Goal: Find specific page/section: Find specific page/section

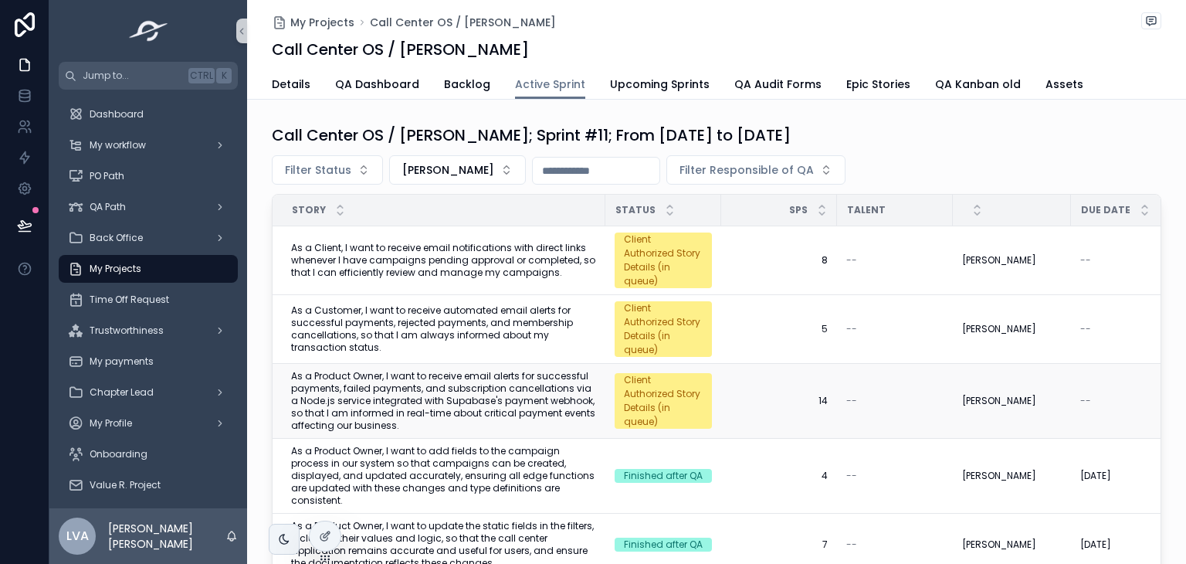
scroll to position [15, 0]
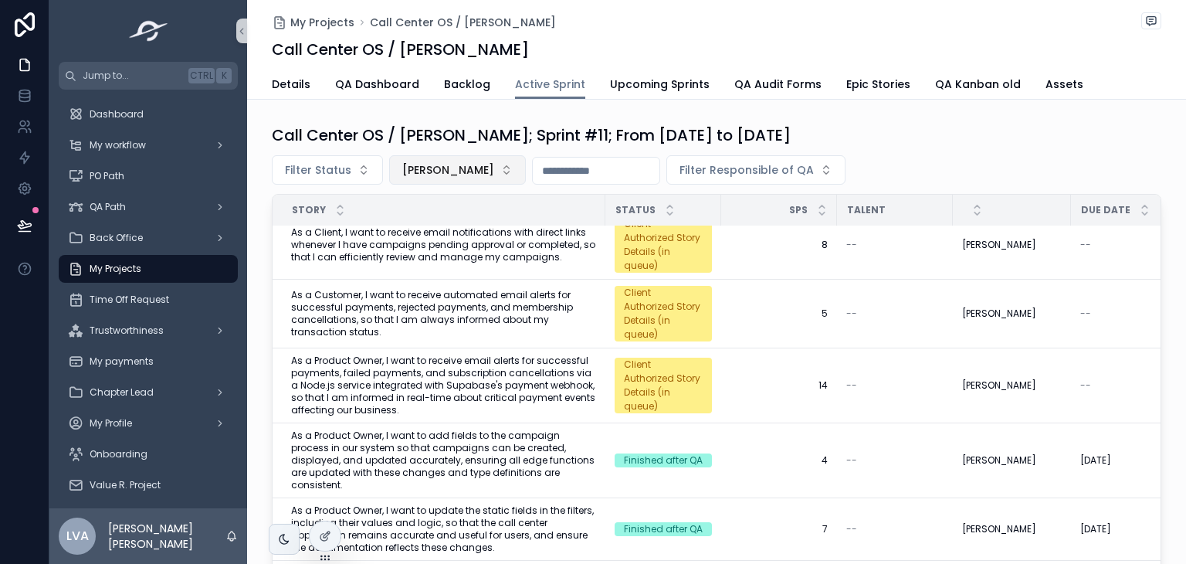
click at [480, 168] on span "[PERSON_NAME]" at bounding box center [448, 169] width 92 height 15
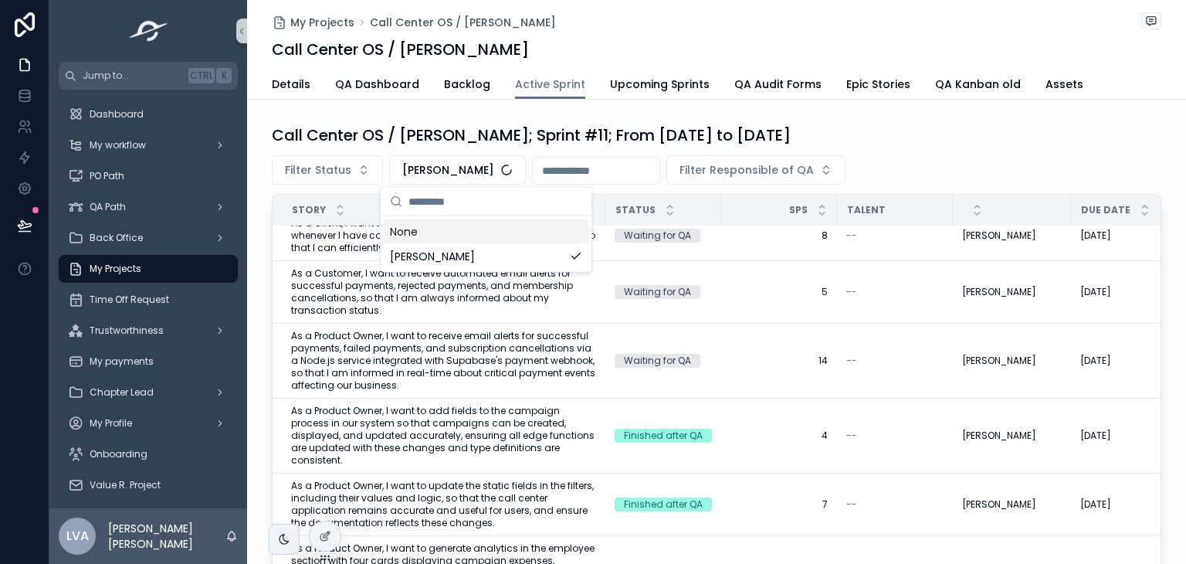
scroll to position [12, 0]
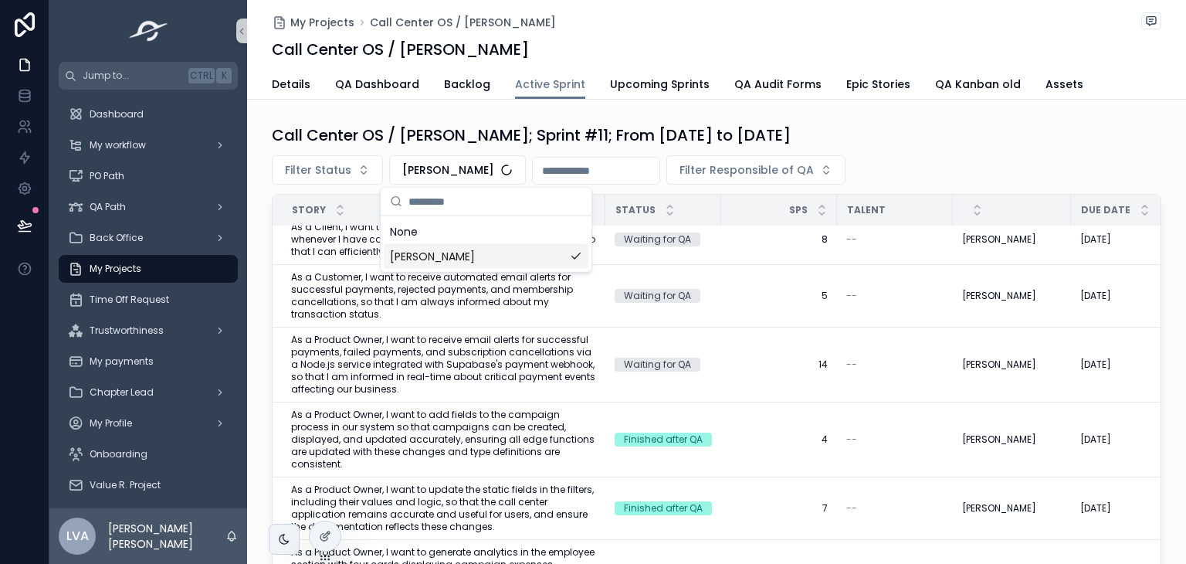
click at [417, 250] on span "[PERSON_NAME]" at bounding box center [432, 256] width 85 height 15
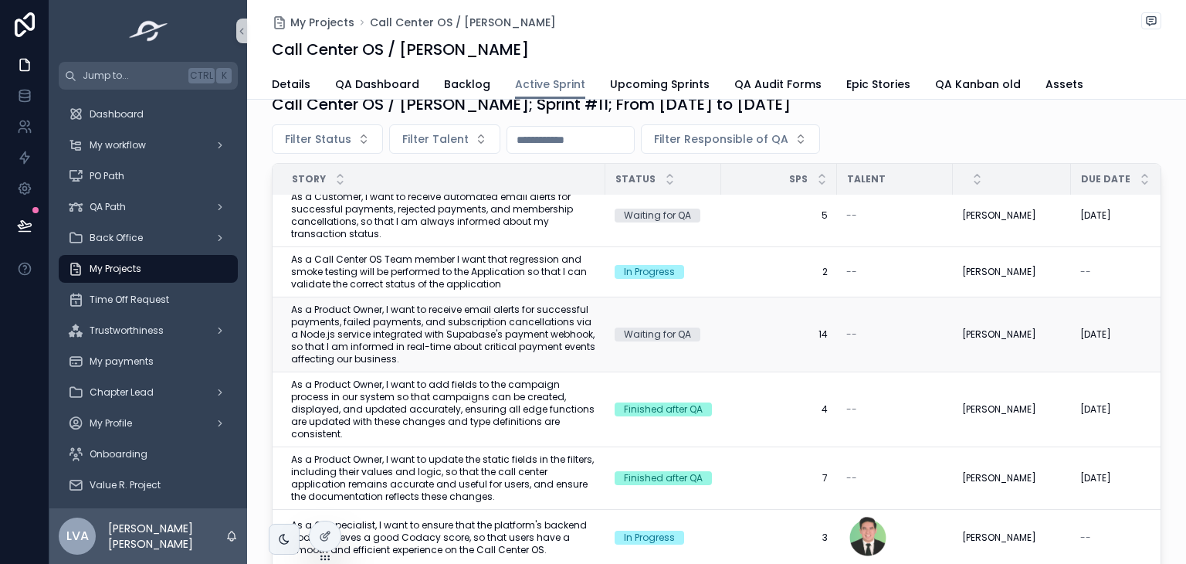
scroll to position [63, 0]
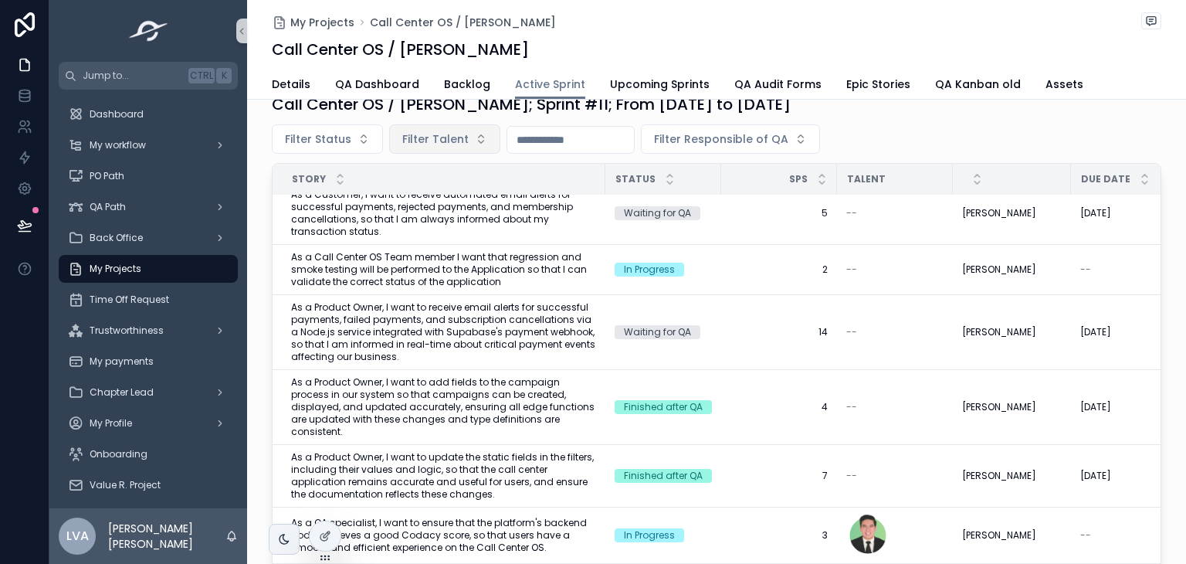
click at [464, 143] on button "Filter Talent" at bounding box center [444, 138] width 111 height 29
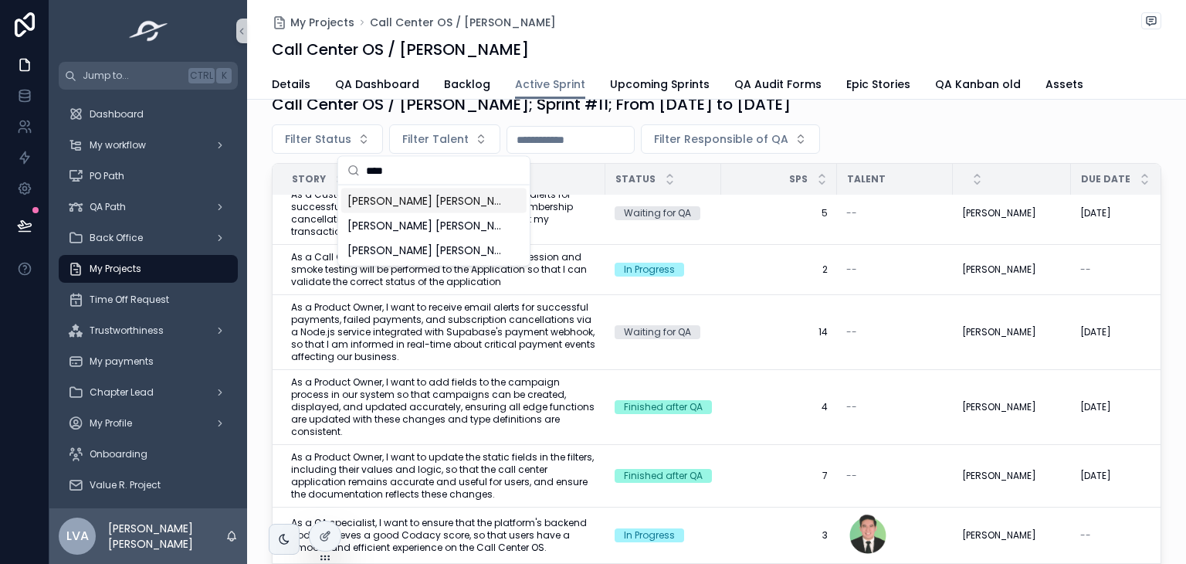
type input "****"
click at [437, 196] on span "[PERSON_NAME] [PERSON_NAME]" at bounding box center [425, 200] width 154 height 15
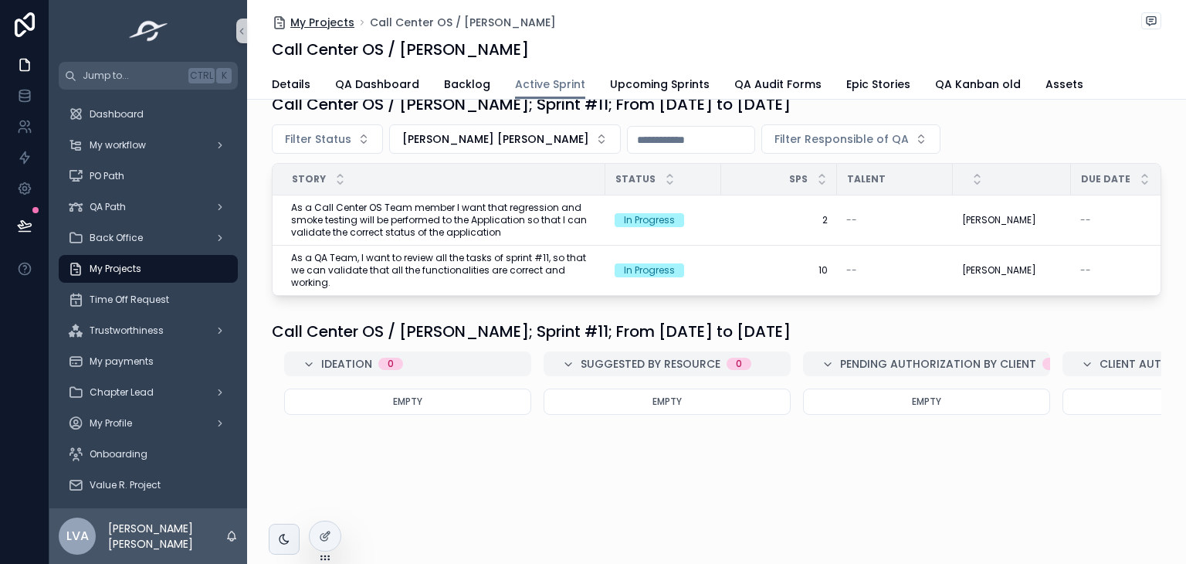
click at [339, 22] on span "My Projects" at bounding box center [322, 22] width 64 height 15
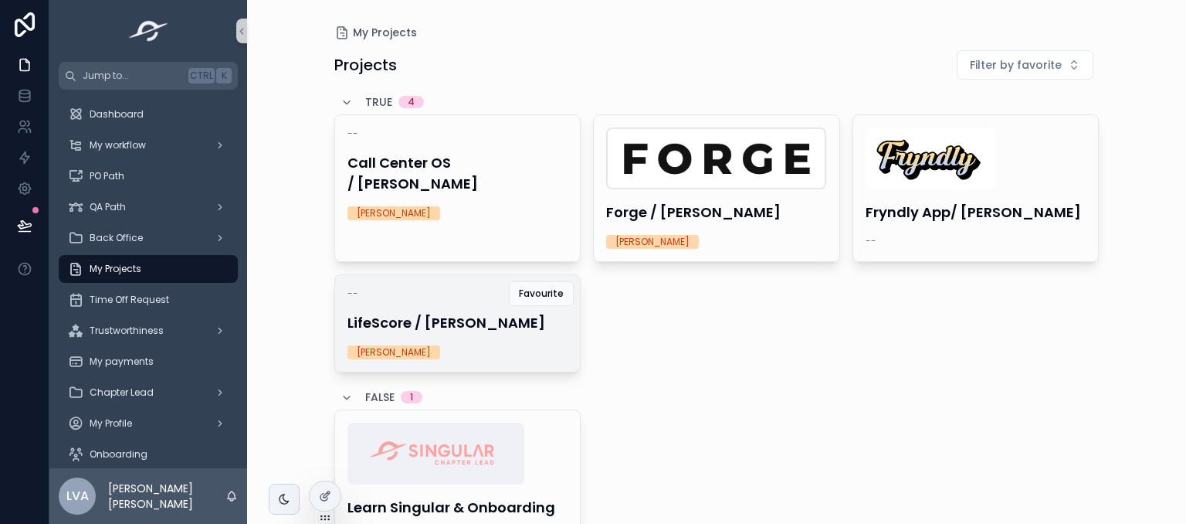
click at [479, 313] on h4 "LifeScore / [PERSON_NAME]" at bounding box center [458, 322] width 221 height 21
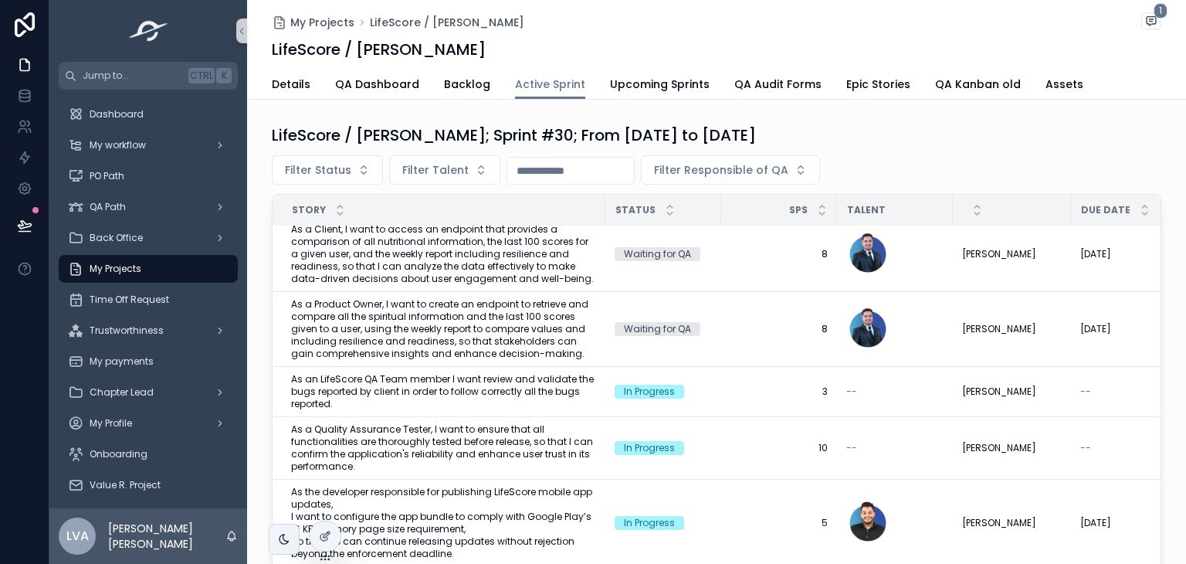
scroll to position [686, 0]
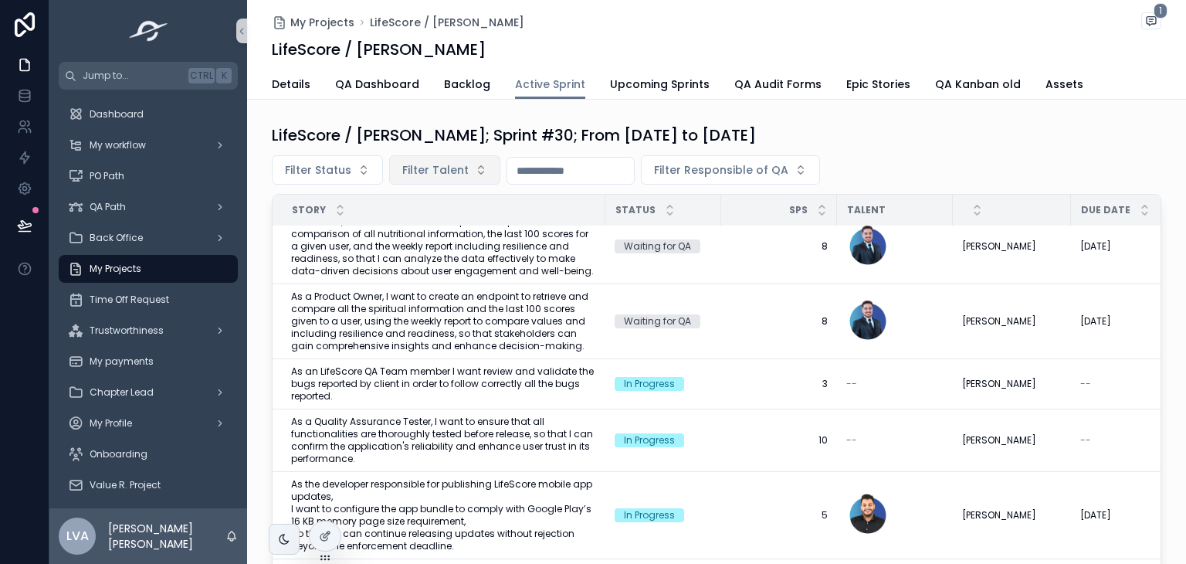
click at [402, 162] on span "Filter Talent" at bounding box center [435, 169] width 66 height 15
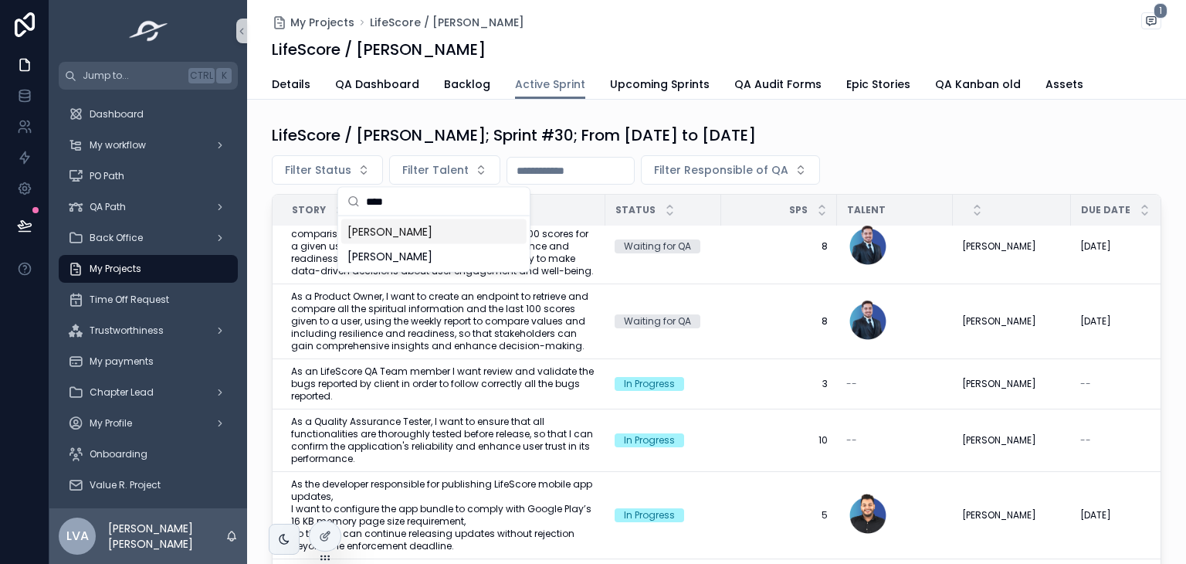
type input "****"
click at [408, 229] on span "Christian Garcerant Florez" at bounding box center [390, 231] width 85 height 15
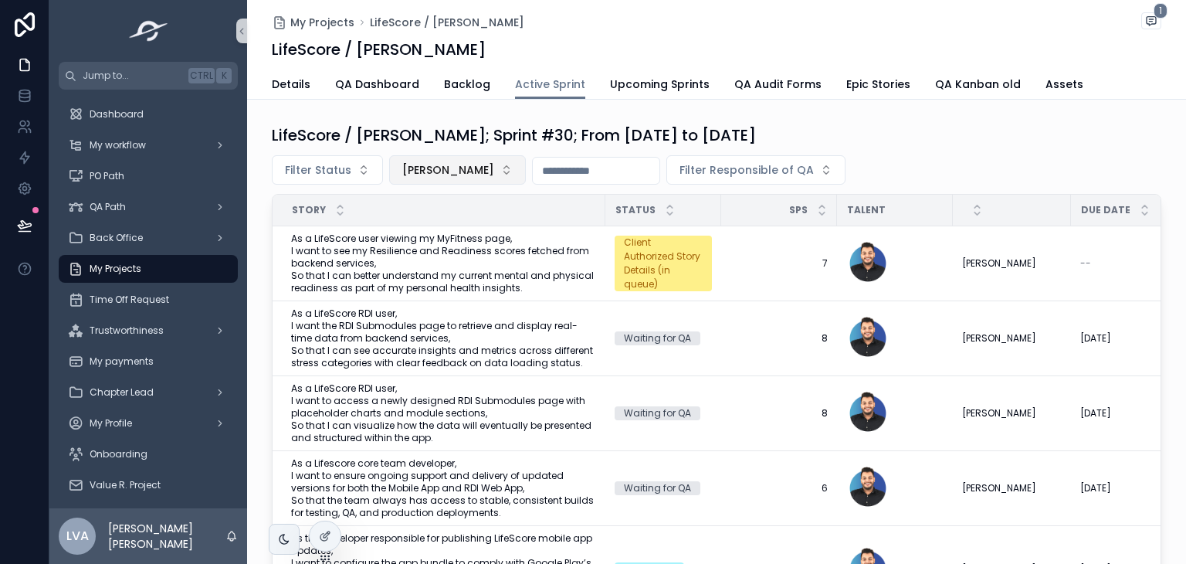
click at [426, 162] on span "Christian Garcerant Florez" at bounding box center [448, 169] width 92 height 15
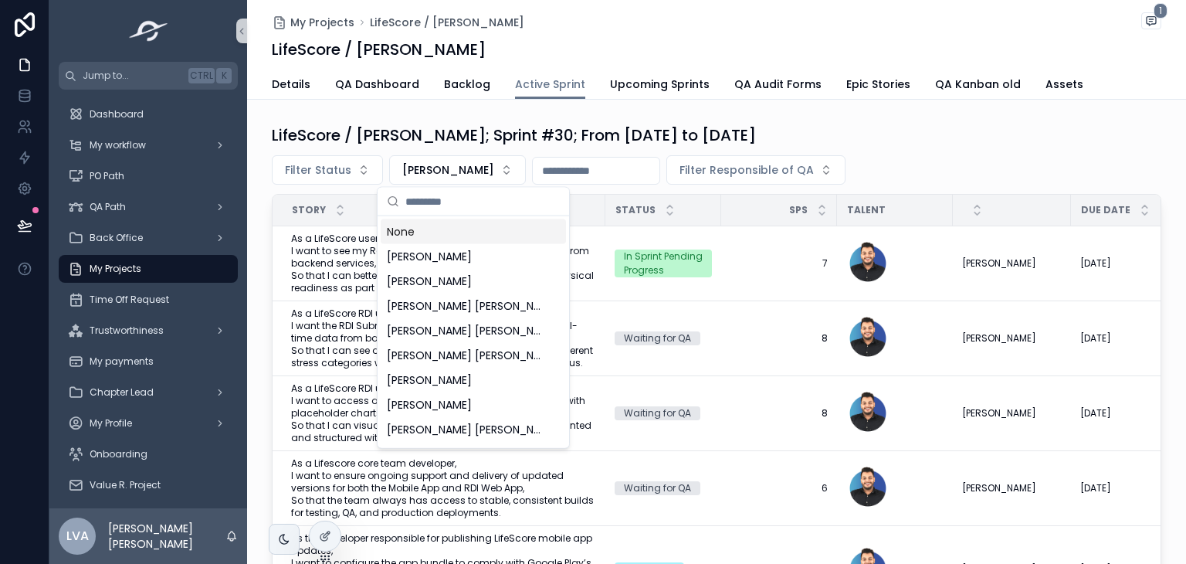
click at [525, 198] on input "scrollable content" at bounding box center [482, 202] width 154 height 28
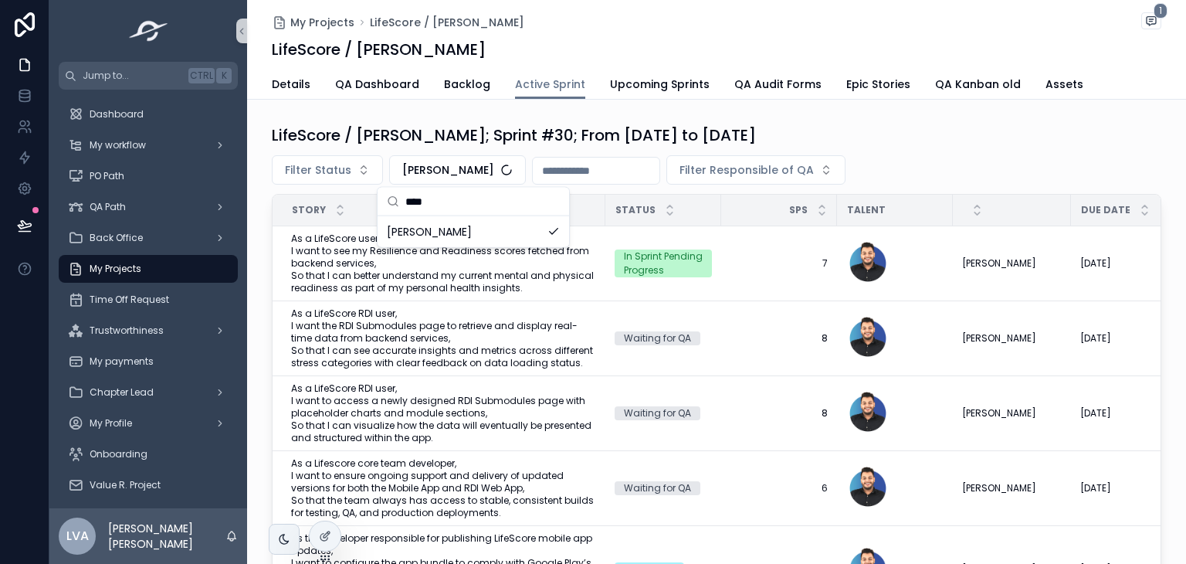
type input "****"
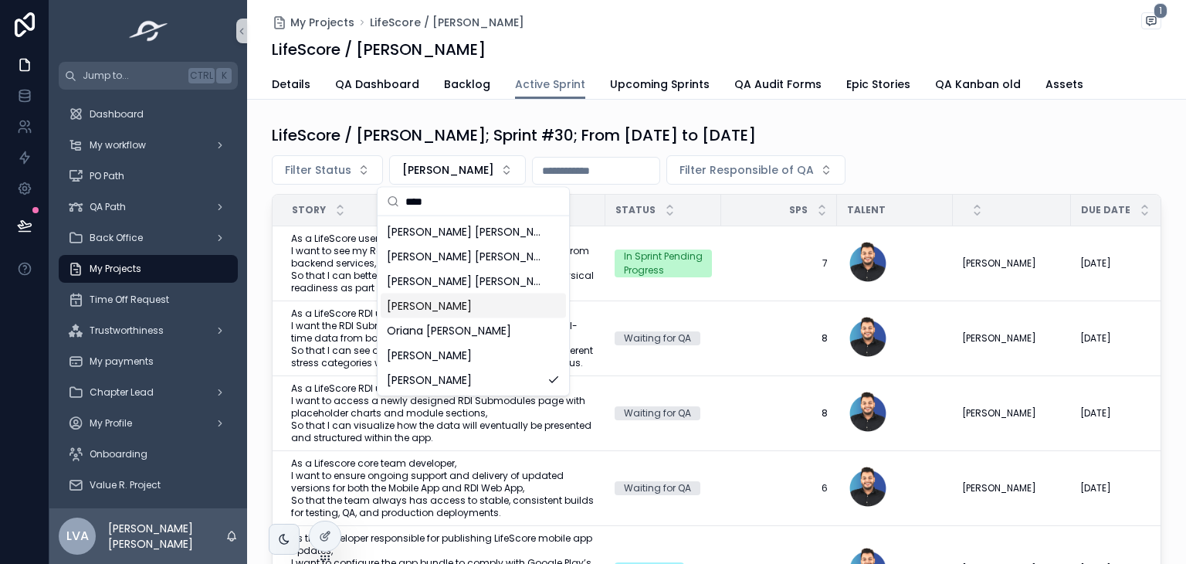
click at [433, 311] on span "Rian Martins Fonseca" at bounding box center [429, 305] width 85 height 15
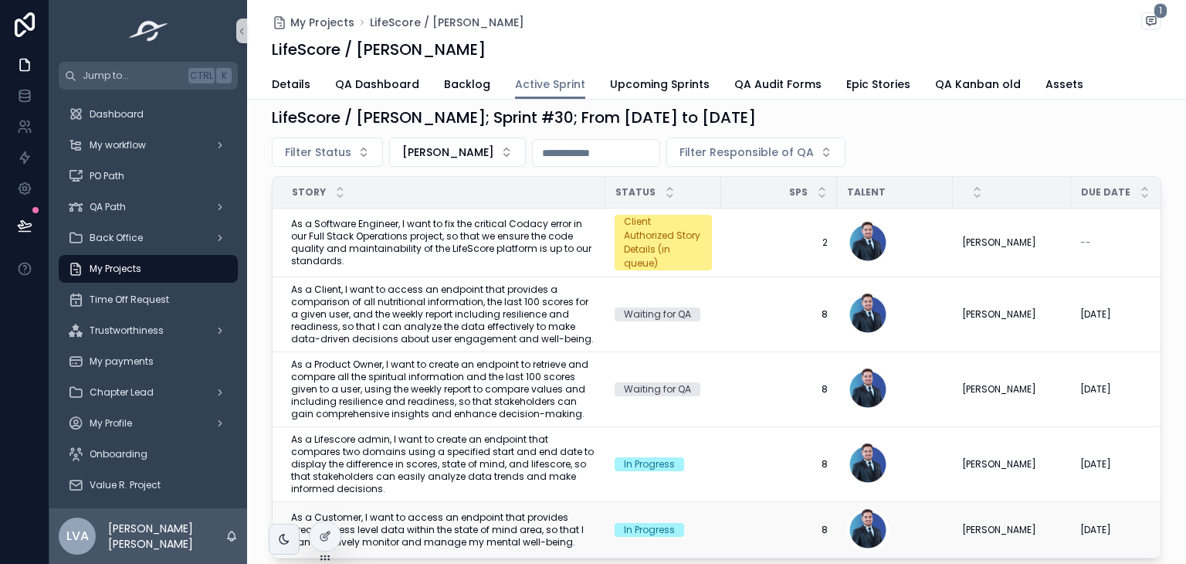
scroll to position [20, 0]
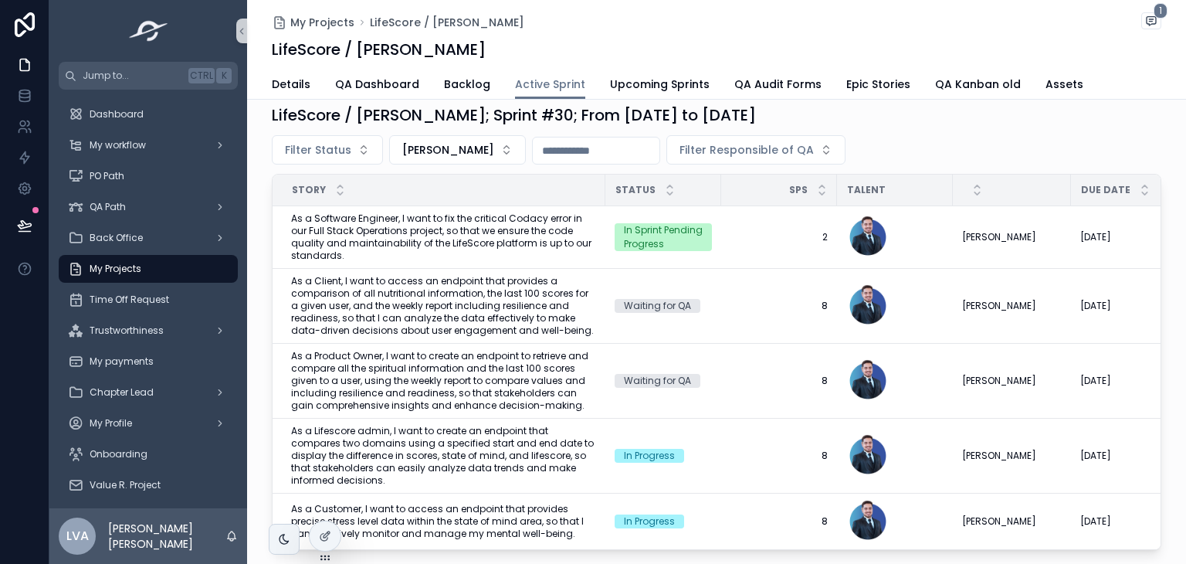
click at [307, 26] on span "My Projects" at bounding box center [322, 22] width 64 height 15
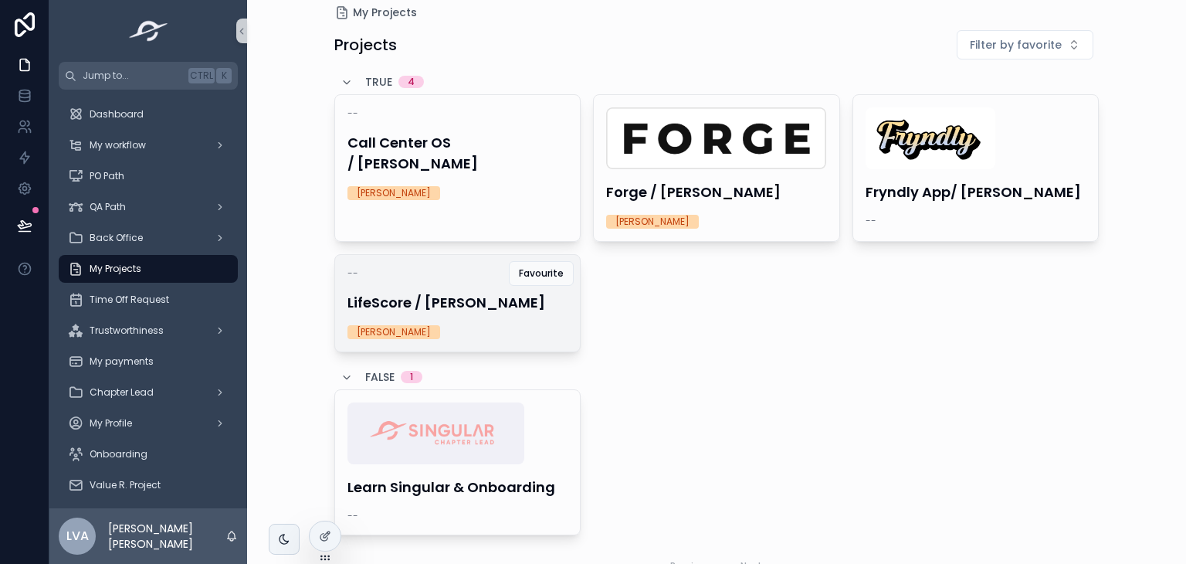
click at [459, 289] on div "-- LifeScore / John Wordin Jorge Castañeda" at bounding box center [458, 303] width 246 height 97
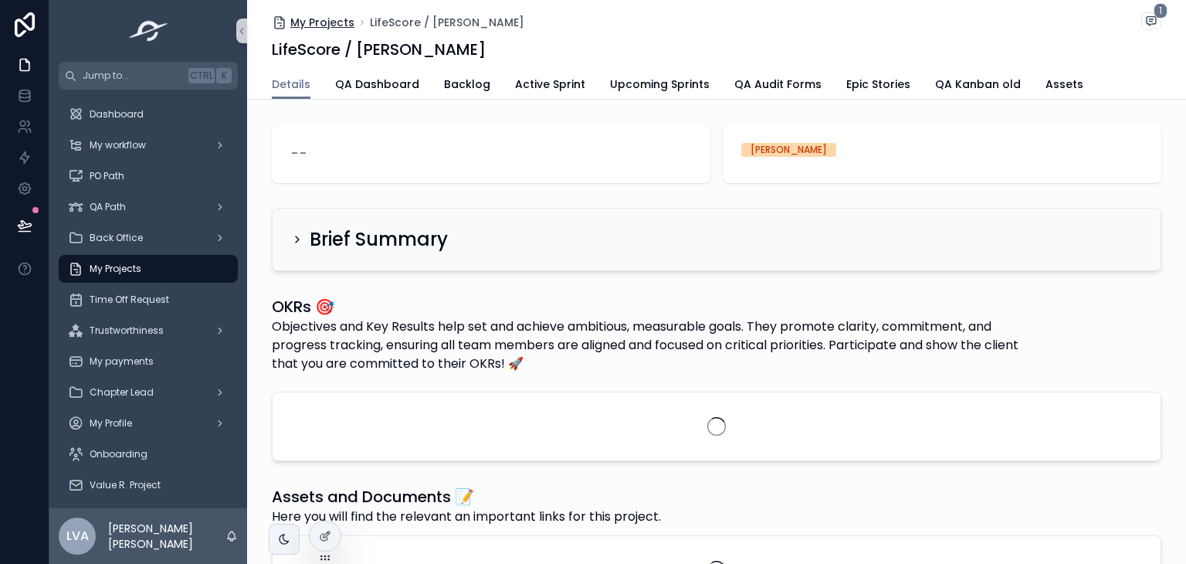
click at [290, 23] on span "My Projects" at bounding box center [322, 22] width 64 height 15
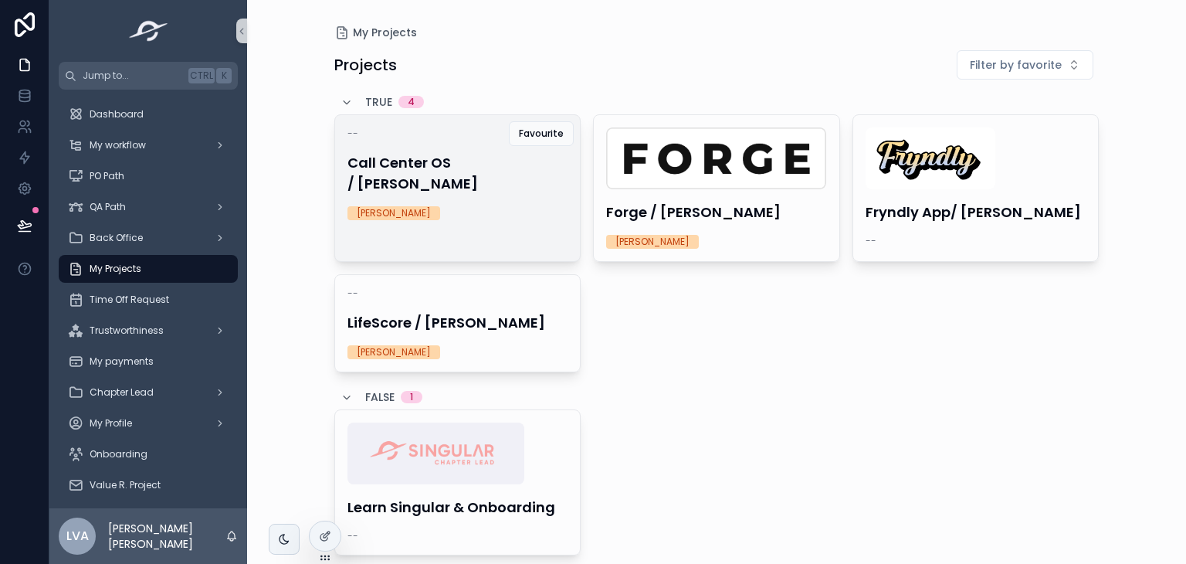
click at [476, 165] on h4 "Call Center OS / [PERSON_NAME]" at bounding box center [458, 173] width 221 height 42
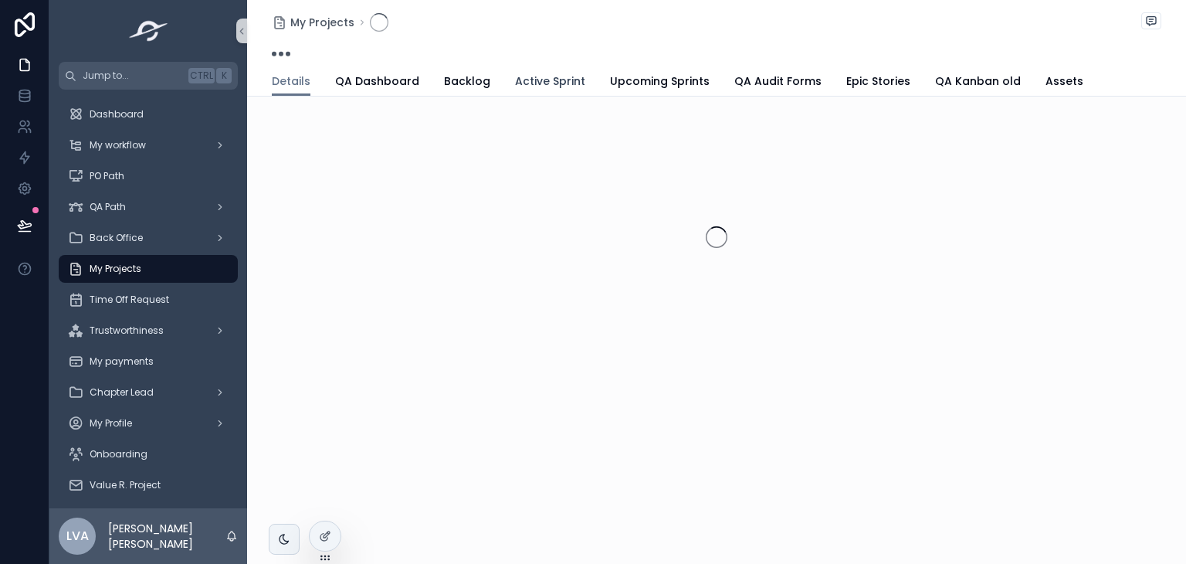
click at [548, 75] on span "Active Sprint" at bounding box center [550, 80] width 70 height 15
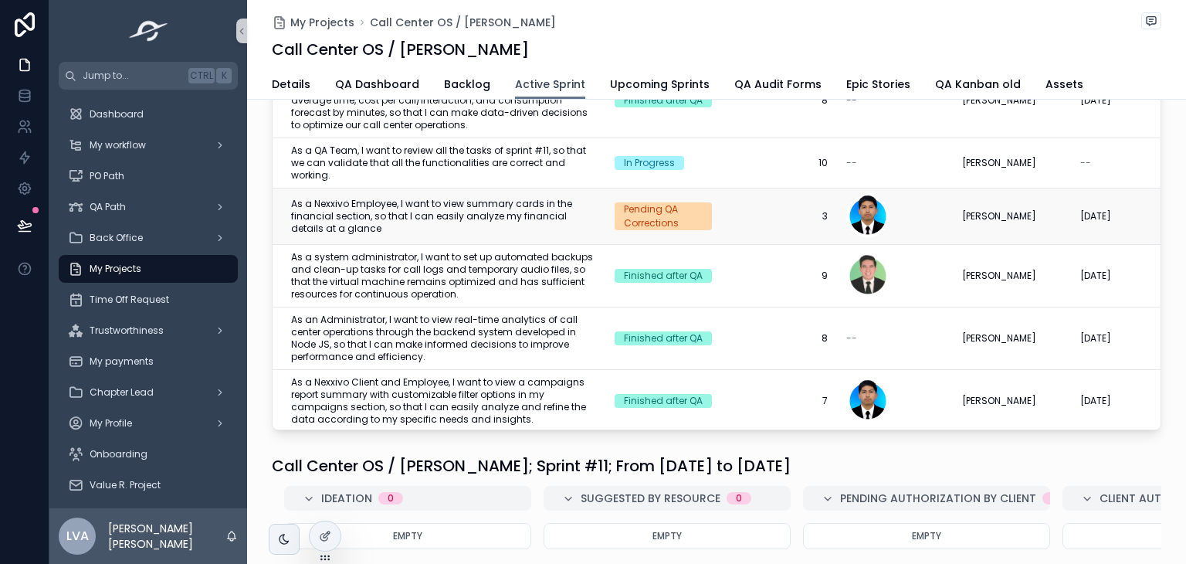
scroll to position [192, 0]
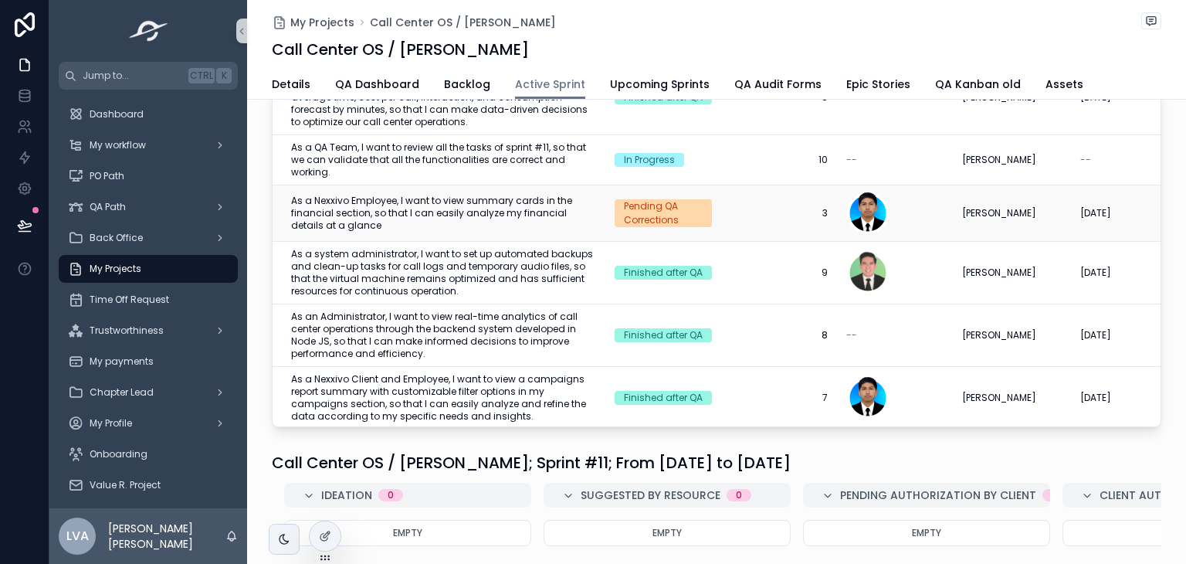
click at [530, 202] on span "As a Nexxivo Employee, I want to view summary cards in the financial section, s…" at bounding box center [443, 213] width 305 height 37
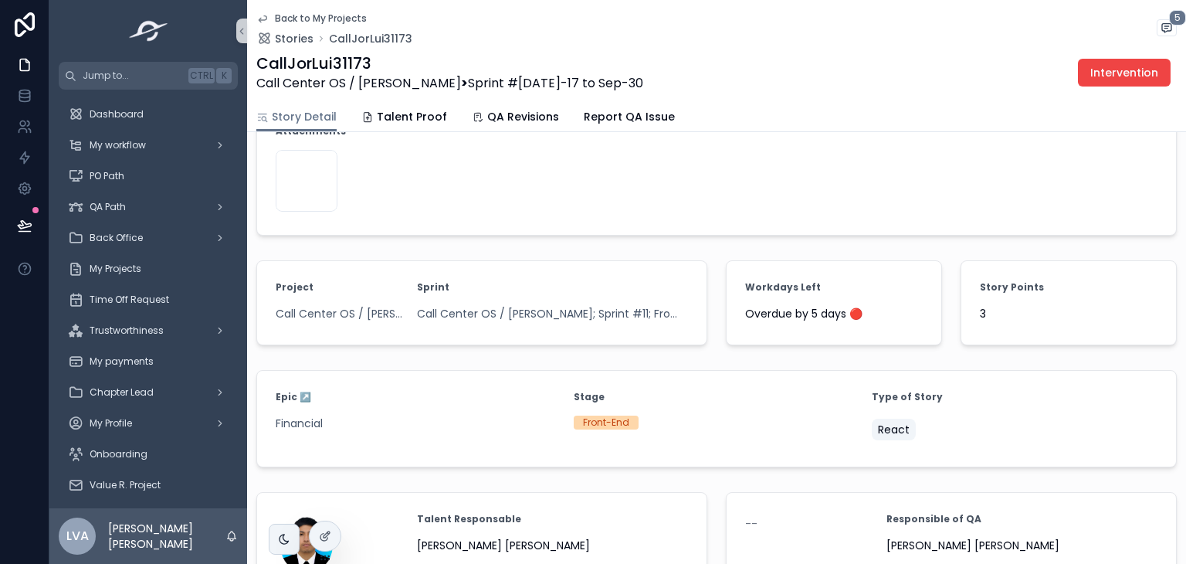
scroll to position [714, 0]
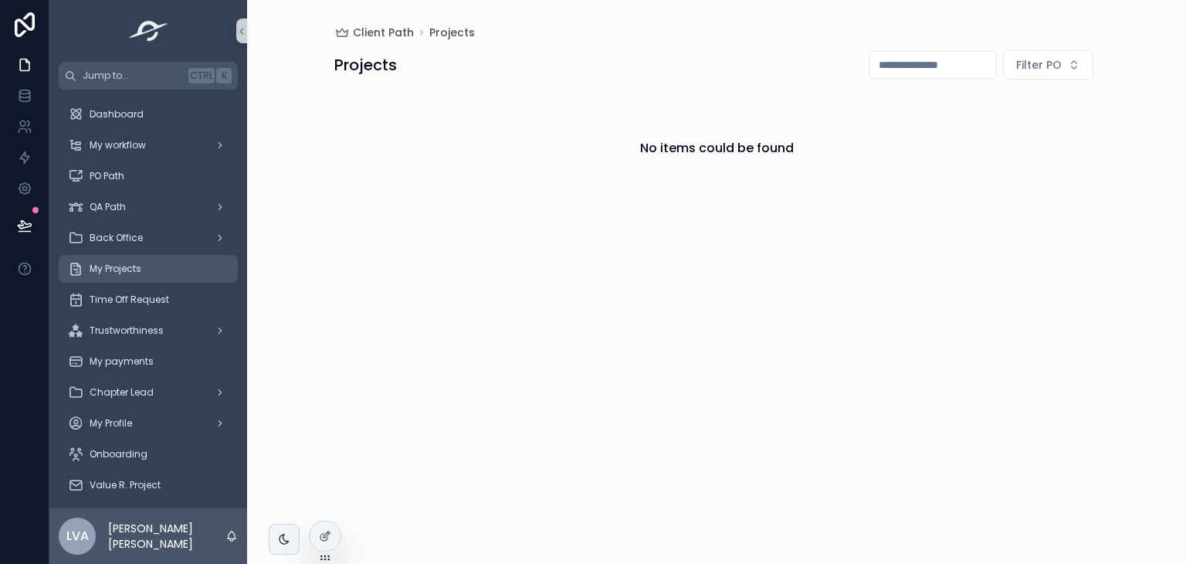
click at [130, 266] on span "My Projects" at bounding box center [116, 269] width 52 height 12
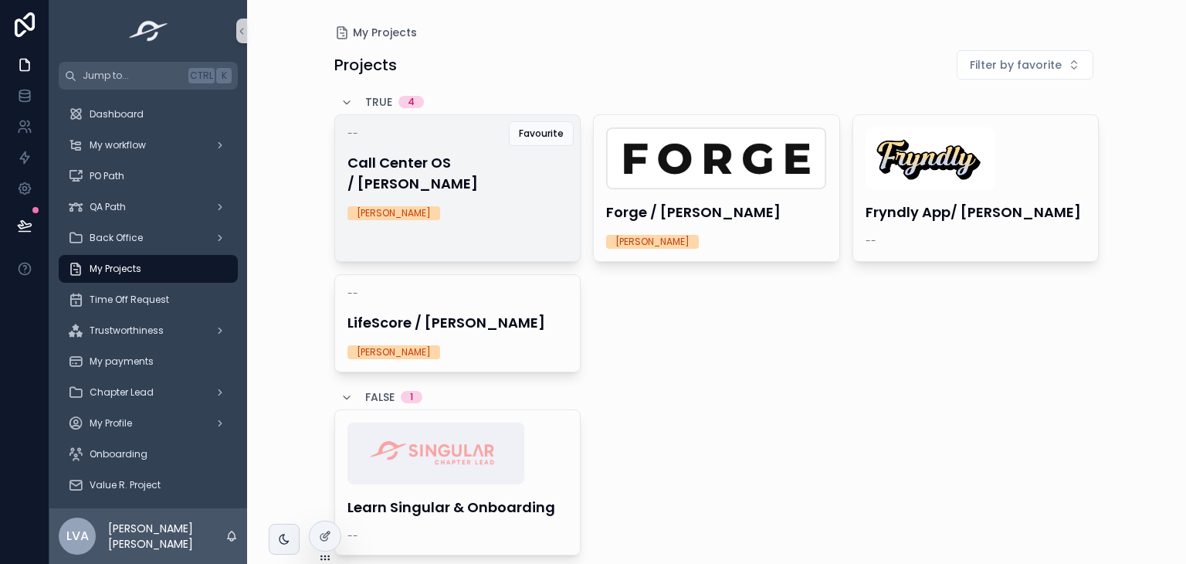
click at [480, 174] on div "-- Call Center OS / Carlos Monge Jorge Castañeda" at bounding box center [458, 173] width 246 height 117
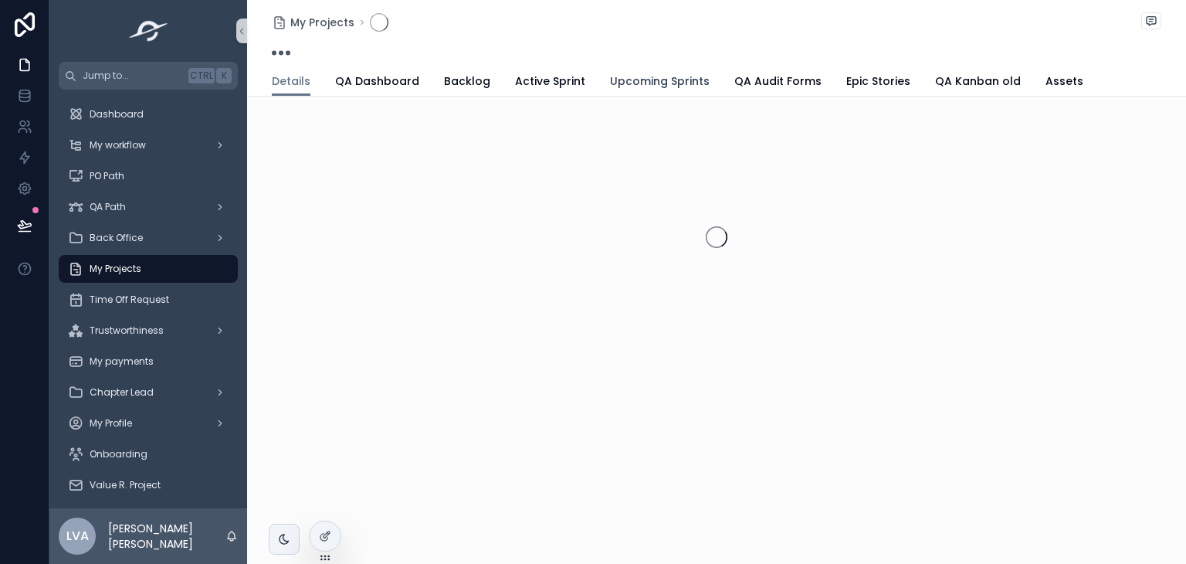
click at [611, 78] on span "Upcoming Sprints" at bounding box center [660, 80] width 100 height 15
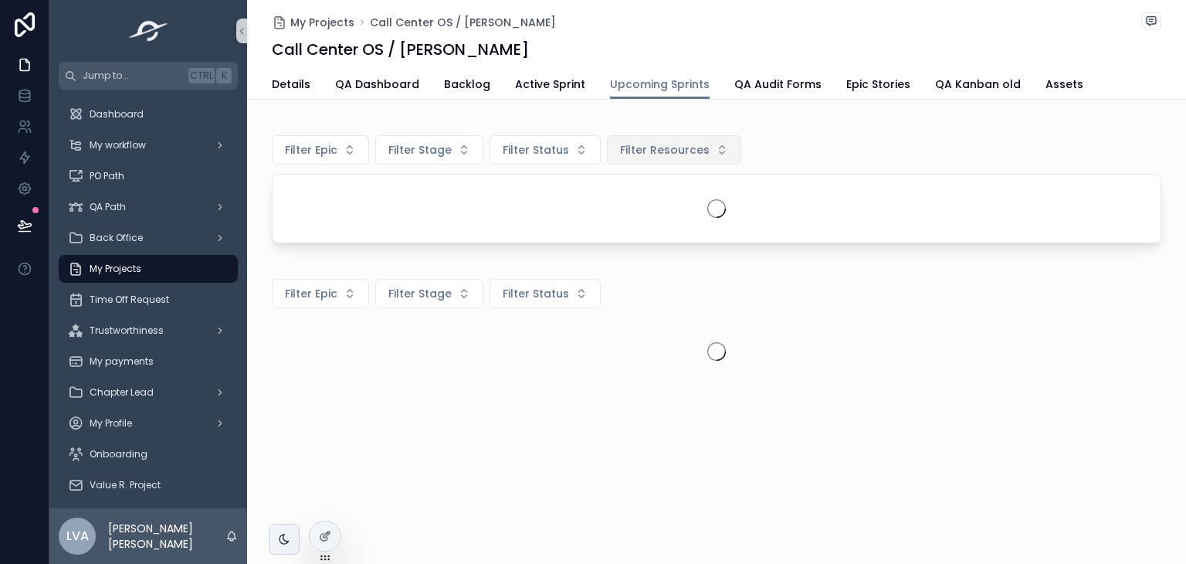
click at [670, 152] on span "Filter Resources" at bounding box center [665, 149] width 90 height 15
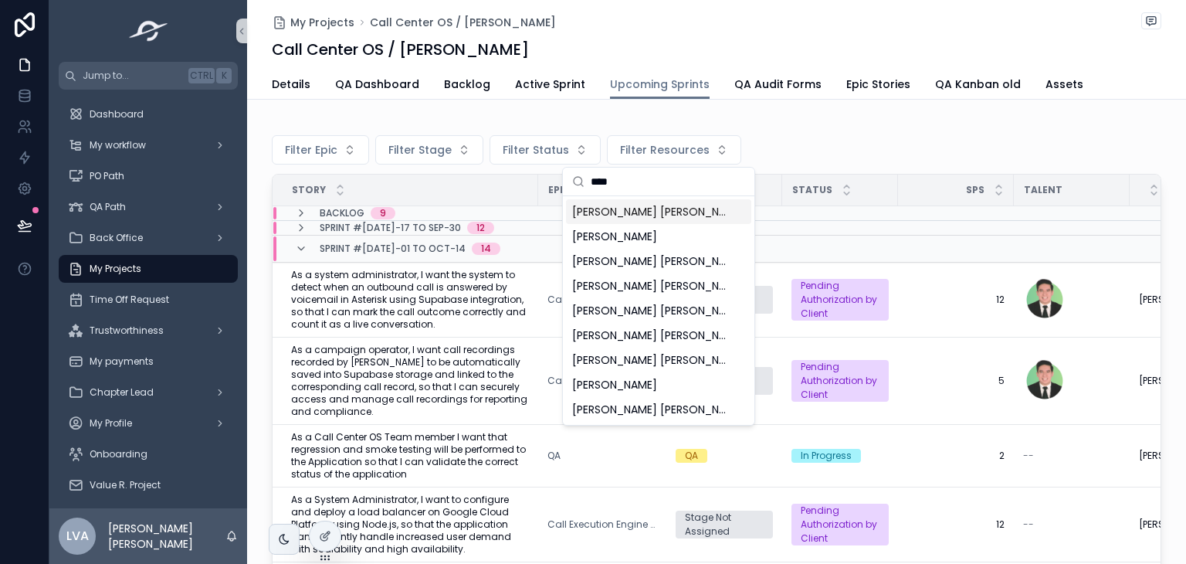
click at [643, 181] on input "****" at bounding box center [668, 182] width 154 height 28
type input "****"
click at [620, 412] on span "[PERSON_NAME] [PERSON_NAME]" at bounding box center [649, 409] width 154 height 15
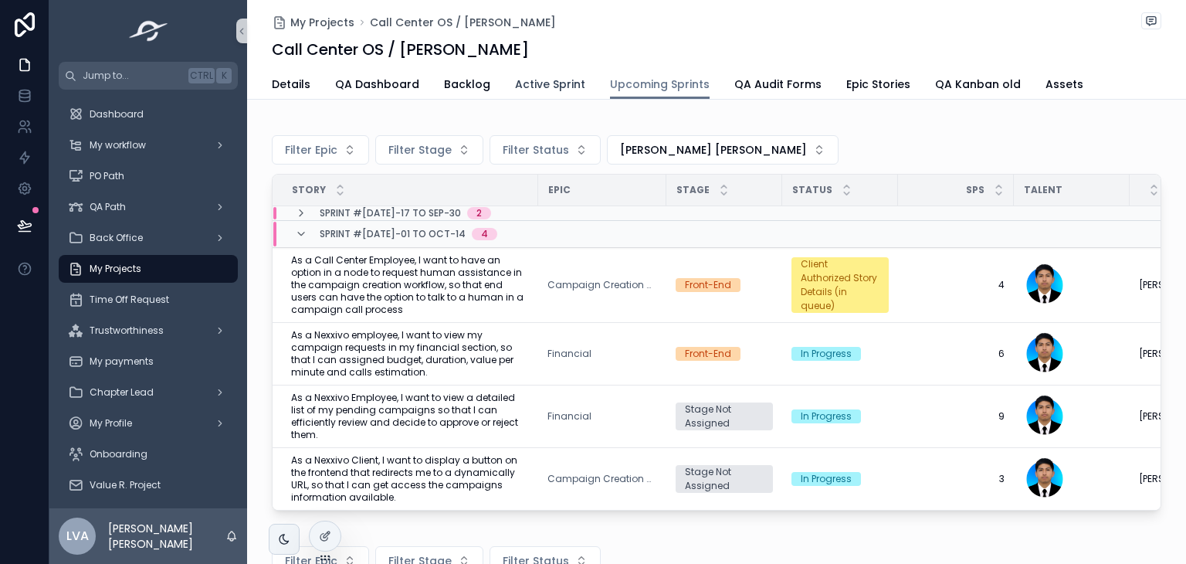
click at [518, 79] on span "Active Sprint" at bounding box center [550, 83] width 70 height 15
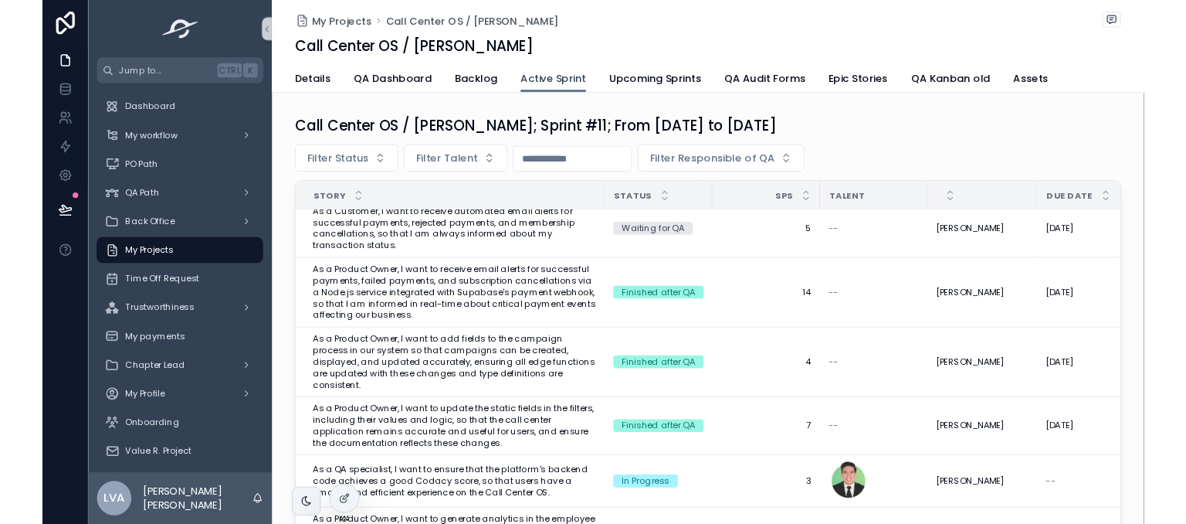
scroll to position [62, 0]
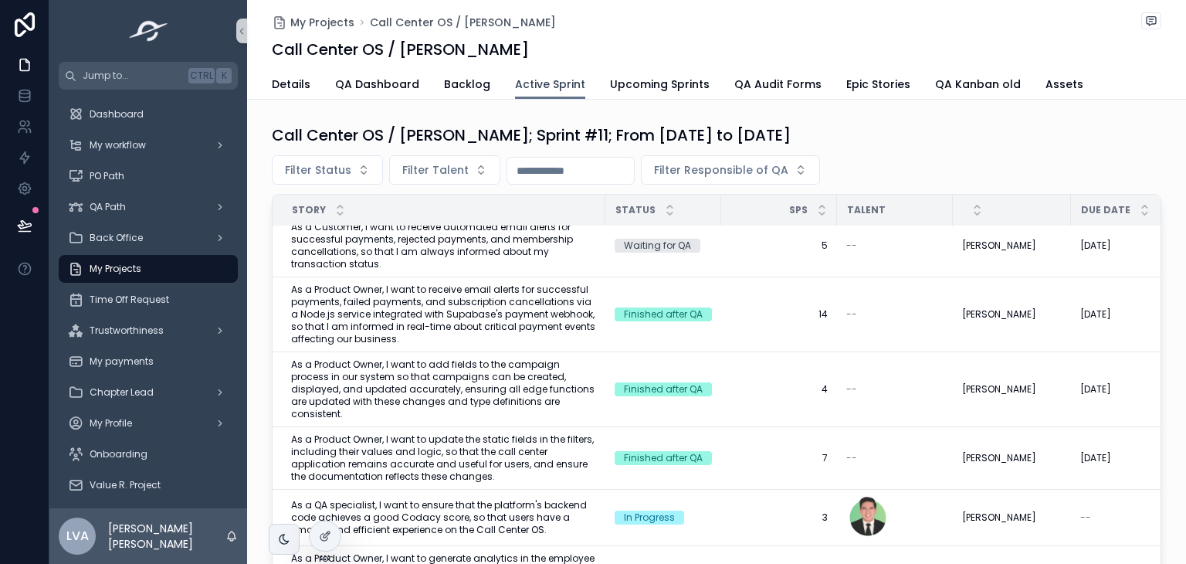
click at [630, 382] on div "Finished after QA" at bounding box center [663, 389] width 79 height 14
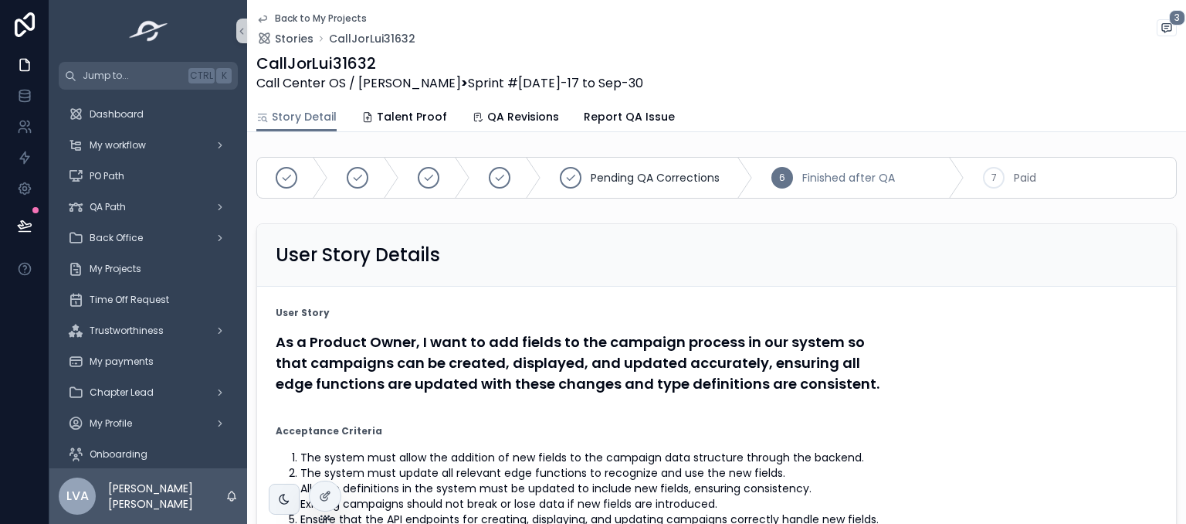
click at [300, 70] on h1 "CallJorLui31632" at bounding box center [449, 64] width 387 height 22
click at [299, 83] on span "Call Center OS / Carlos Monge > Sprint #11 Sep-17 to Sep-30" at bounding box center [449, 83] width 387 height 19
click at [293, 16] on span "Back to My Projects" at bounding box center [321, 18] width 92 height 12
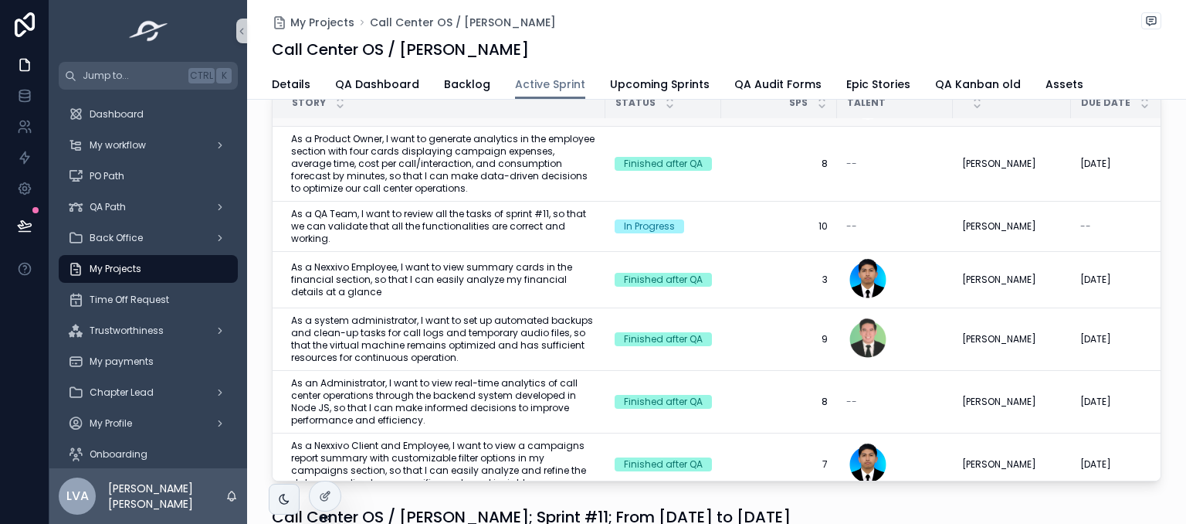
scroll to position [386, 0]
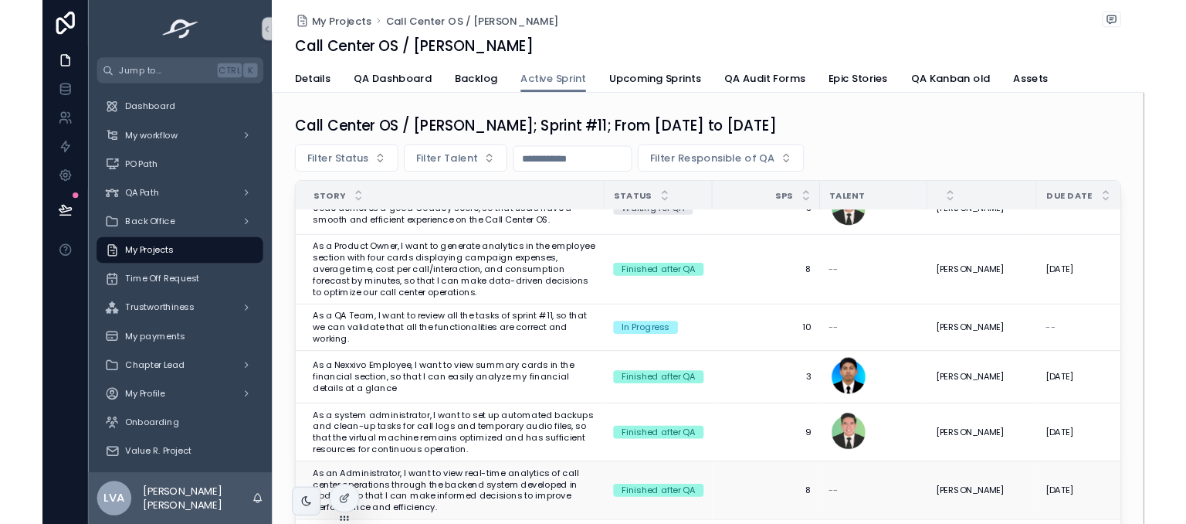
scroll to position [356, 0]
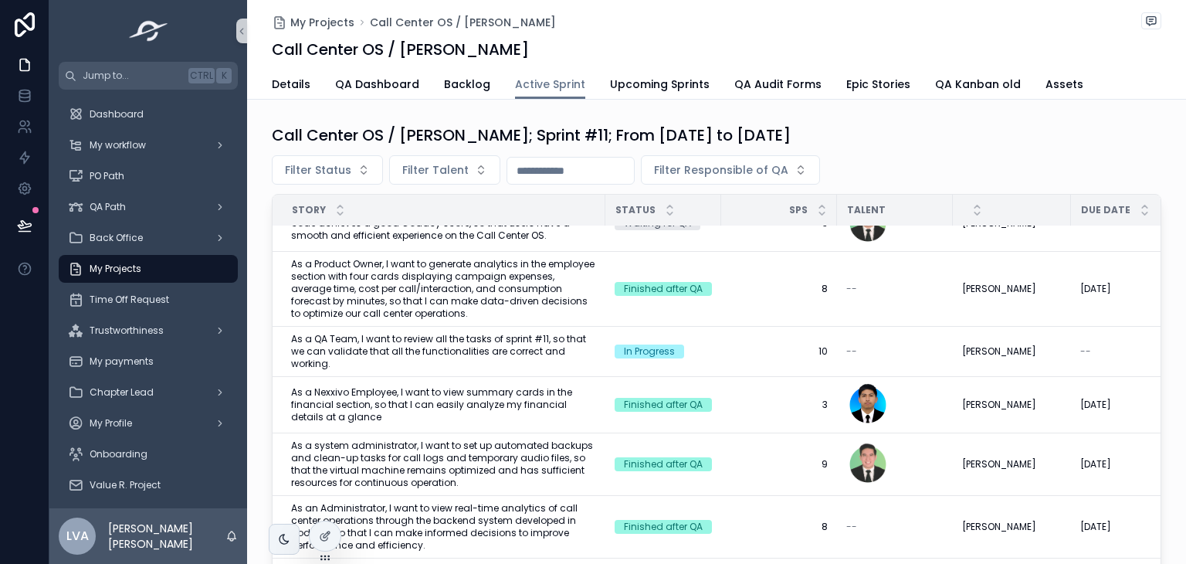
click at [305, 19] on span "My Projects" at bounding box center [322, 22] width 64 height 15
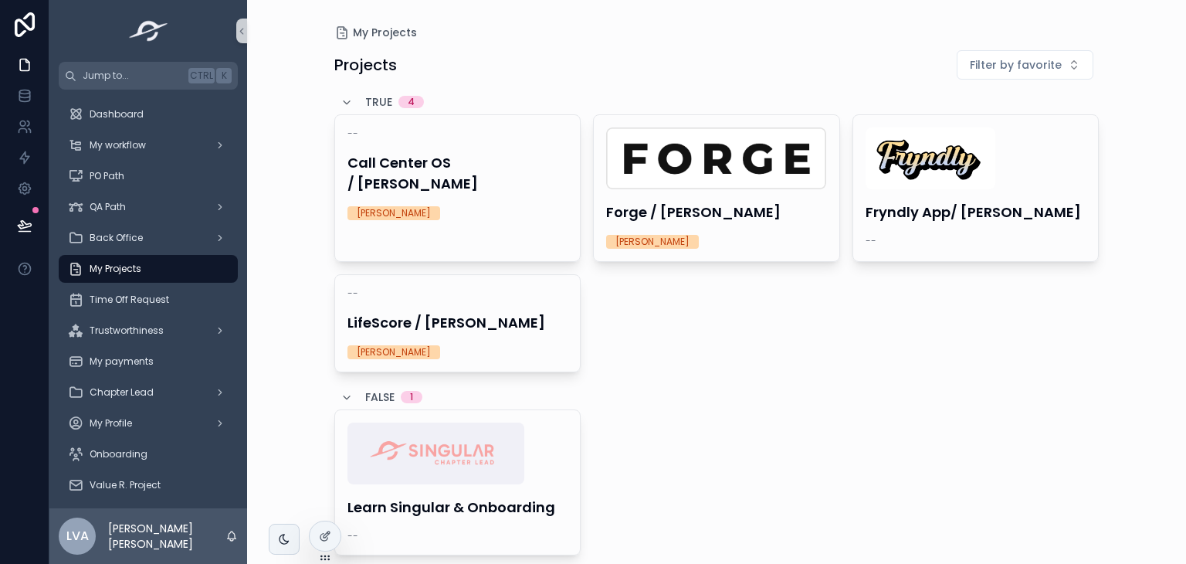
click at [575, 166] on div "-- Call Center OS / Carlos Monge Jorge Castañeda Favourite Forge / Mike Winn Jo…" at bounding box center [716, 243] width 765 height 258
click at [639, 168] on img "scrollable content" at bounding box center [716, 158] width 220 height 62
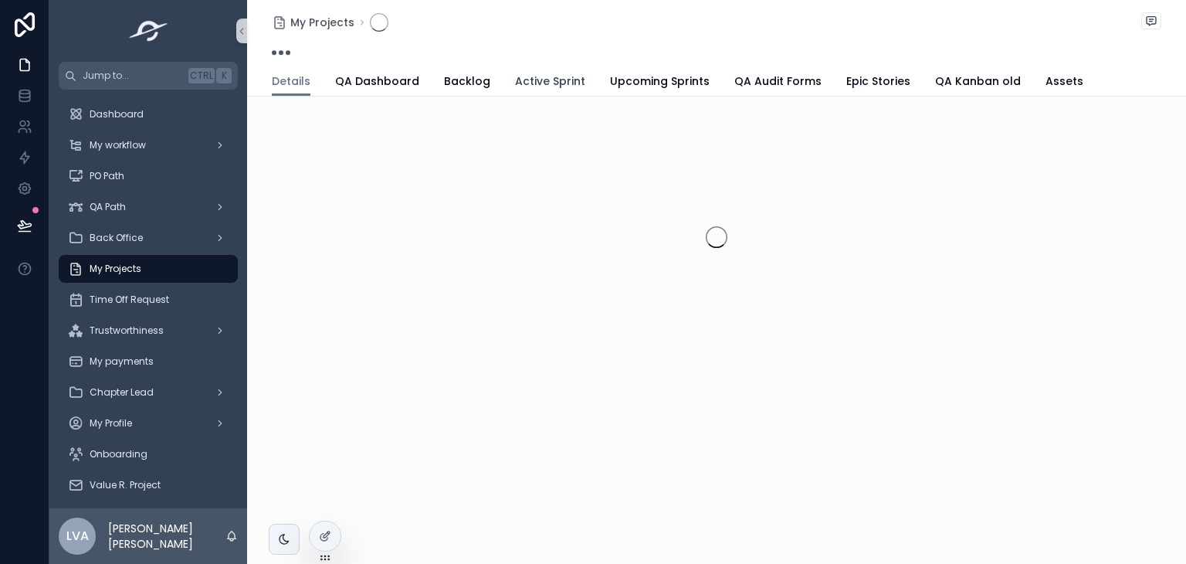
click at [515, 83] on span "Active Sprint" at bounding box center [550, 80] width 70 height 15
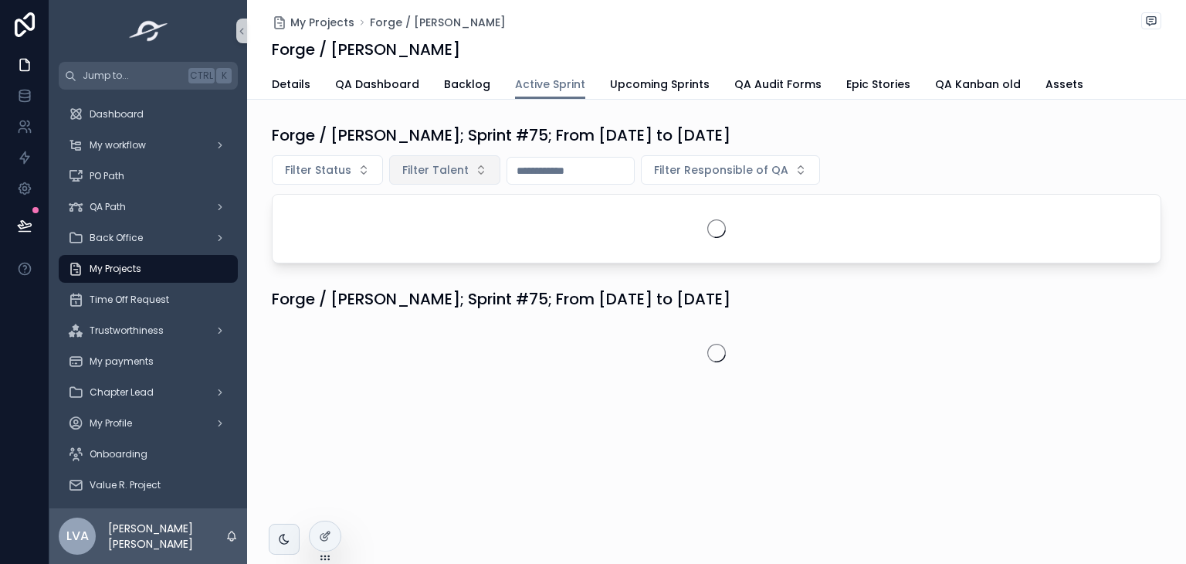
click at [419, 176] on span "Filter Talent" at bounding box center [435, 169] width 66 height 15
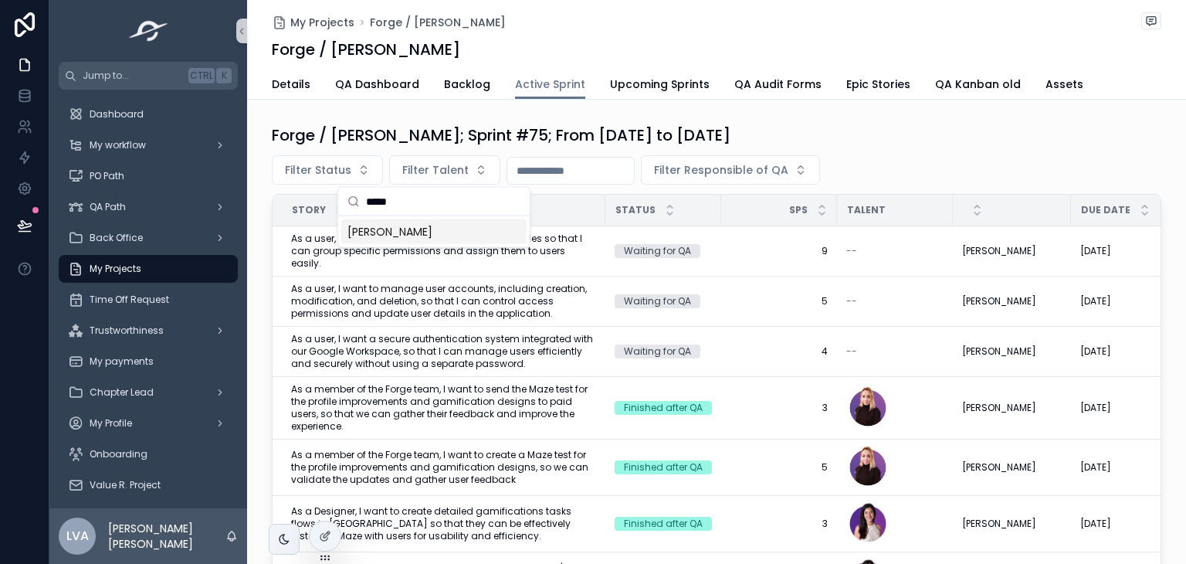
type input "*****"
click at [433, 226] on span "[PERSON_NAME]" at bounding box center [390, 231] width 85 height 15
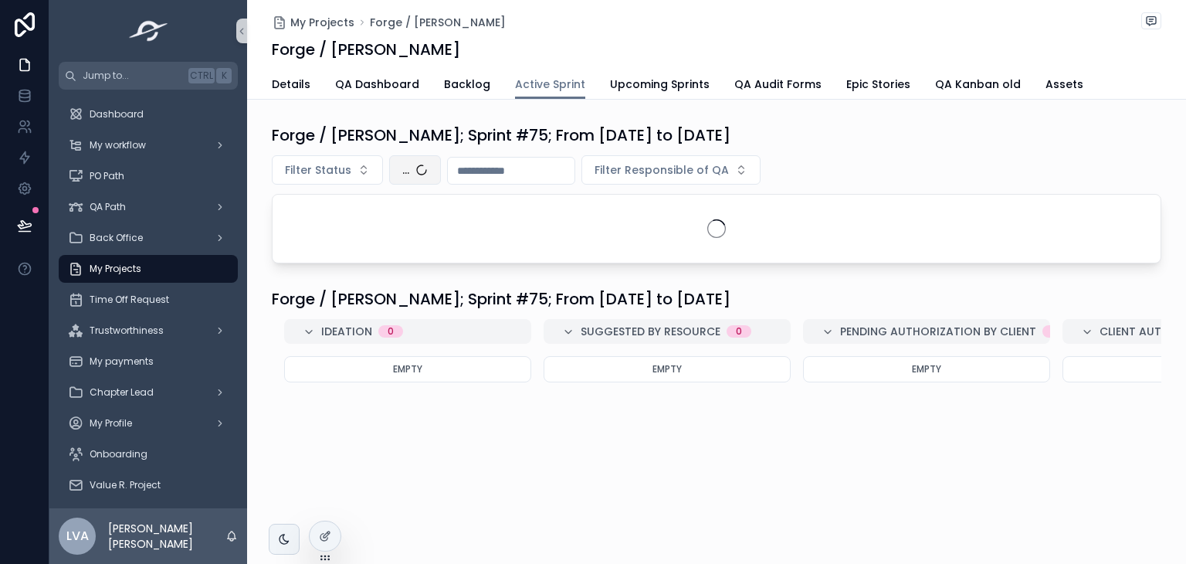
click at [403, 171] on button "..." at bounding box center [415, 169] width 52 height 29
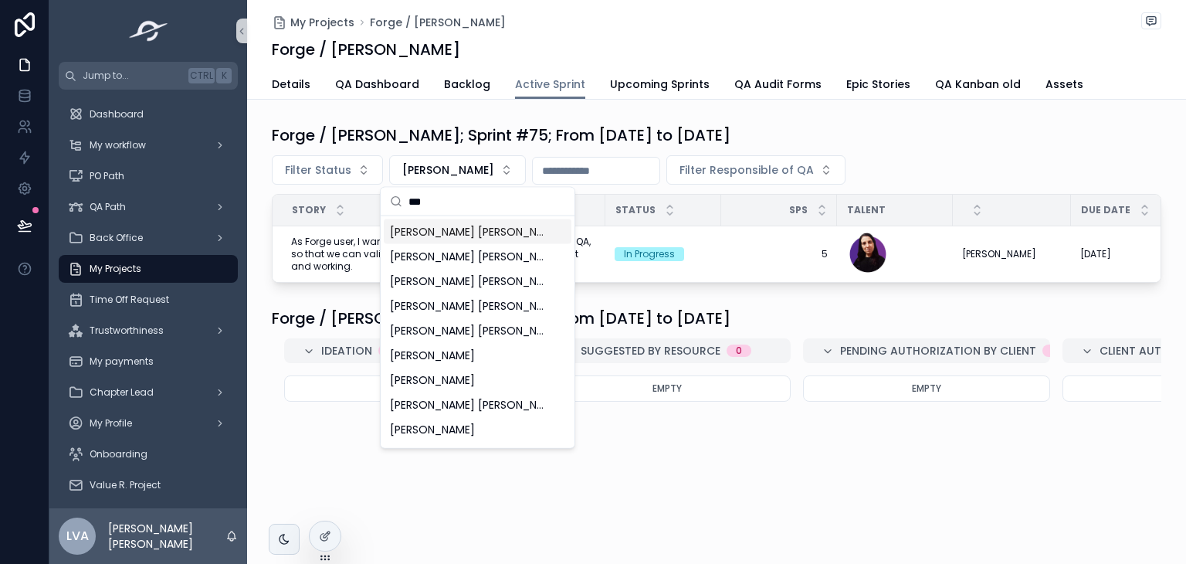
type input "***"
click at [480, 232] on span "[PERSON_NAME] [PERSON_NAME]" at bounding box center [468, 231] width 157 height 15
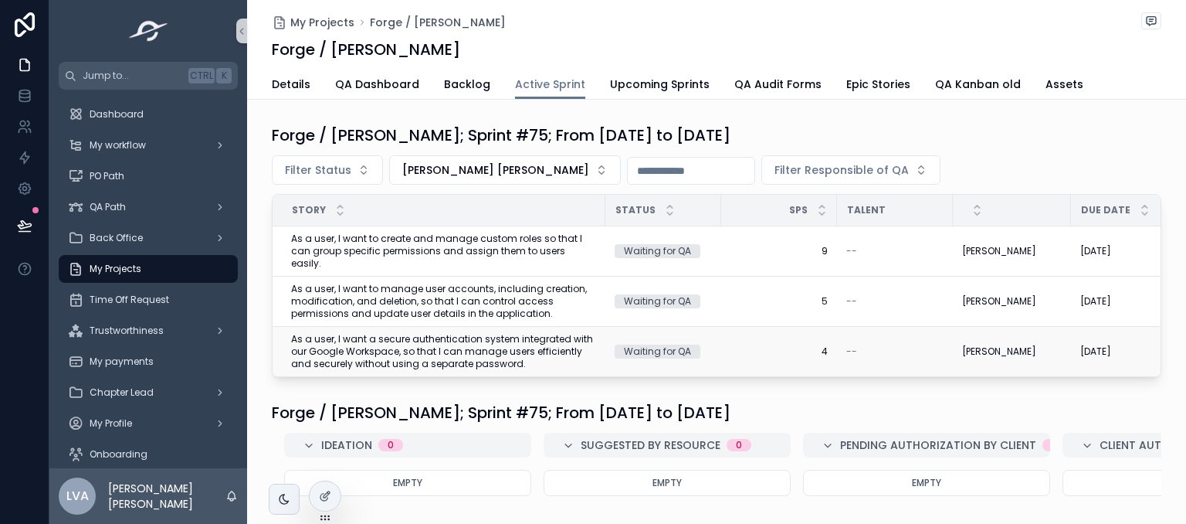
click at [501, 340] on span "As a user, I want a secure authentication system integrated with our Google Wor…" at bounding box center [443, 351] width 305 height 37
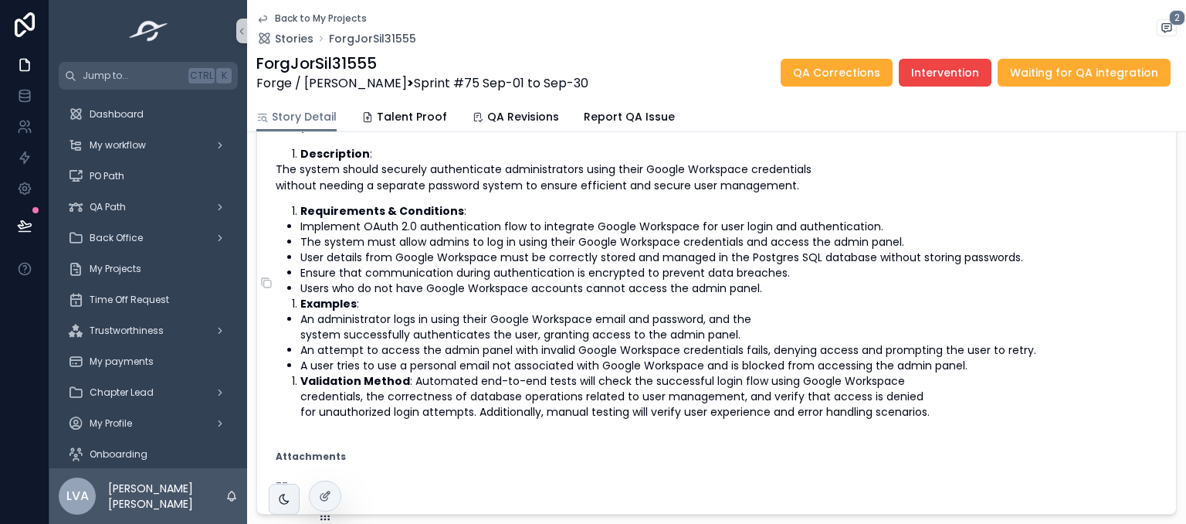
scroll to position [296, 0]
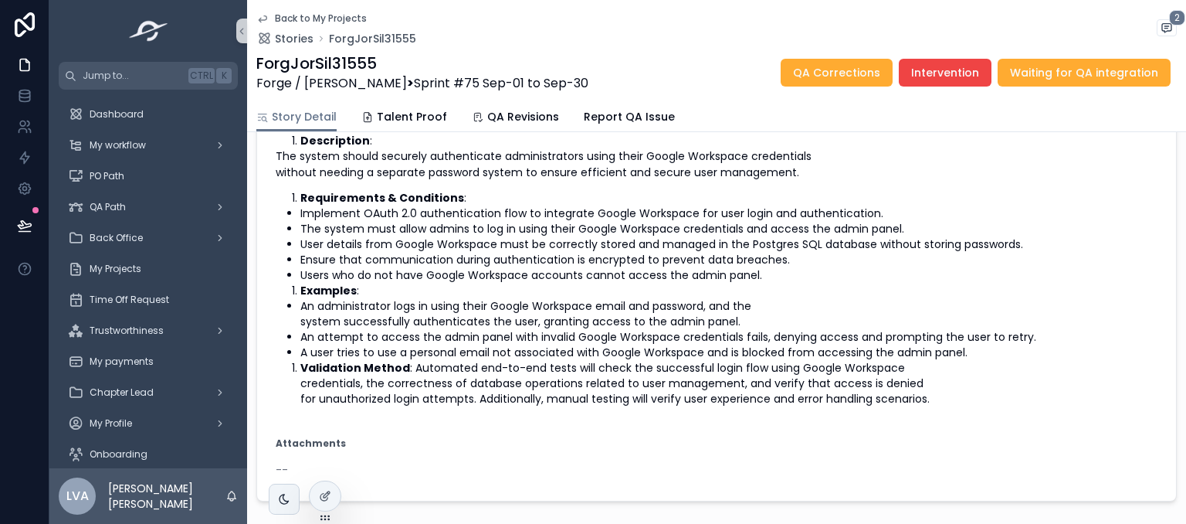
click at [269, 9] on div "Back to My Projects Stories ForgJorSil31555 2 ForgJorSil31555 Forge / Mike Winn…" at bounding box center [716, 51] width 921 height 102
click at [273, 17] on link "Back to My Projects" at bounding box center [311, 18] width 110 height 12
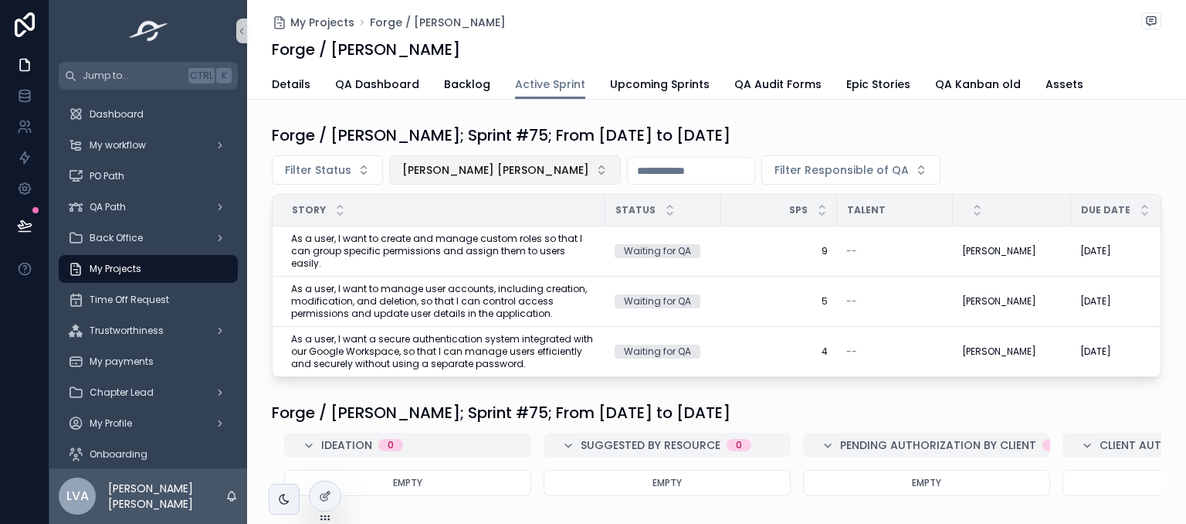
click at [492, 172] on span "Erick Daniel Avila Palma" at bounding box center [495, 169] width 187 height 15
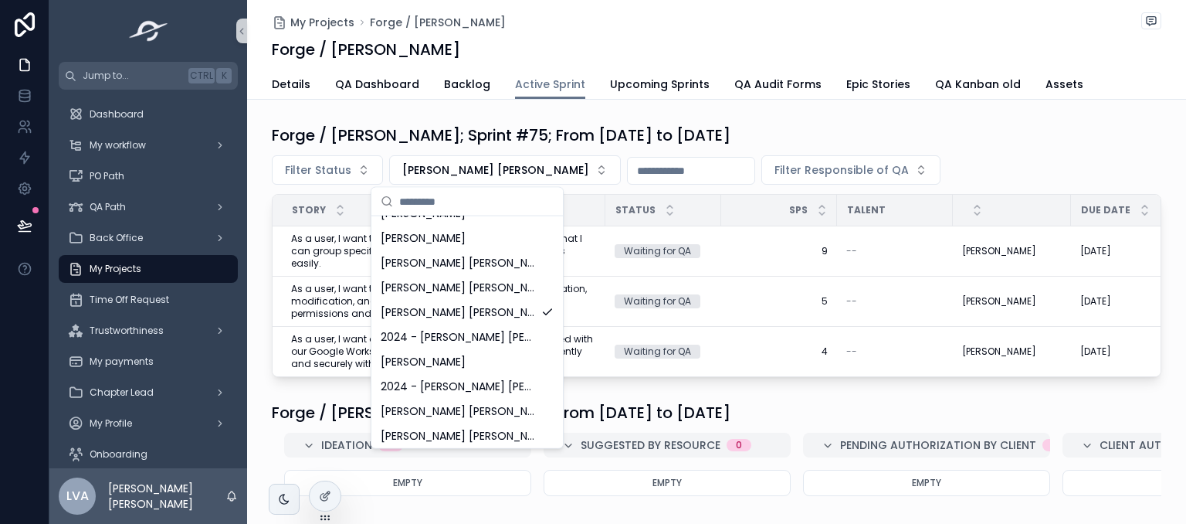
scroll to position [663, 0]
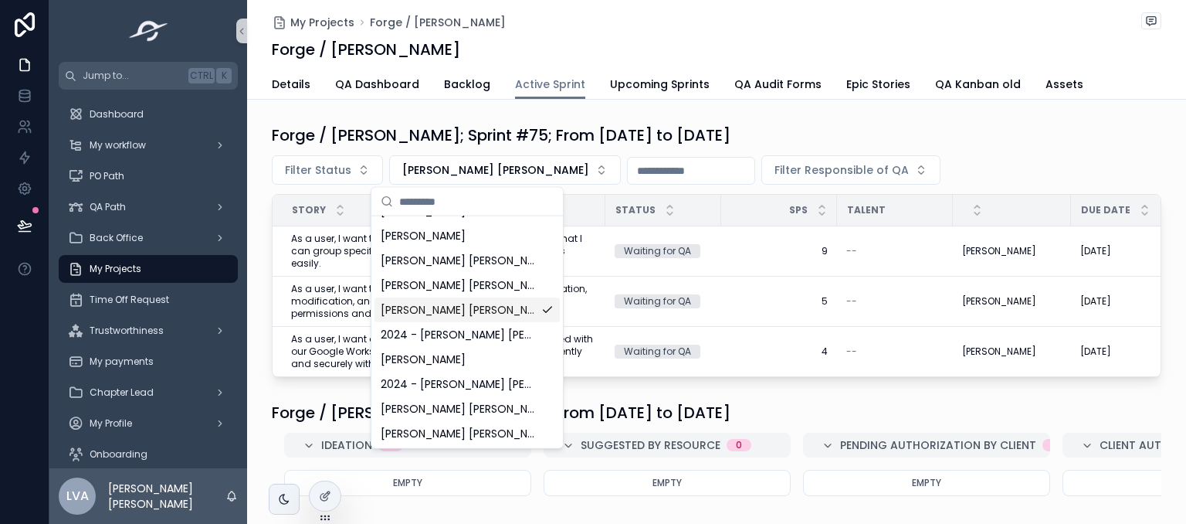
click at [457, 309] on span "Erick Daniel Avila Palma" at bounding box center [458, 309] width 154 height 15
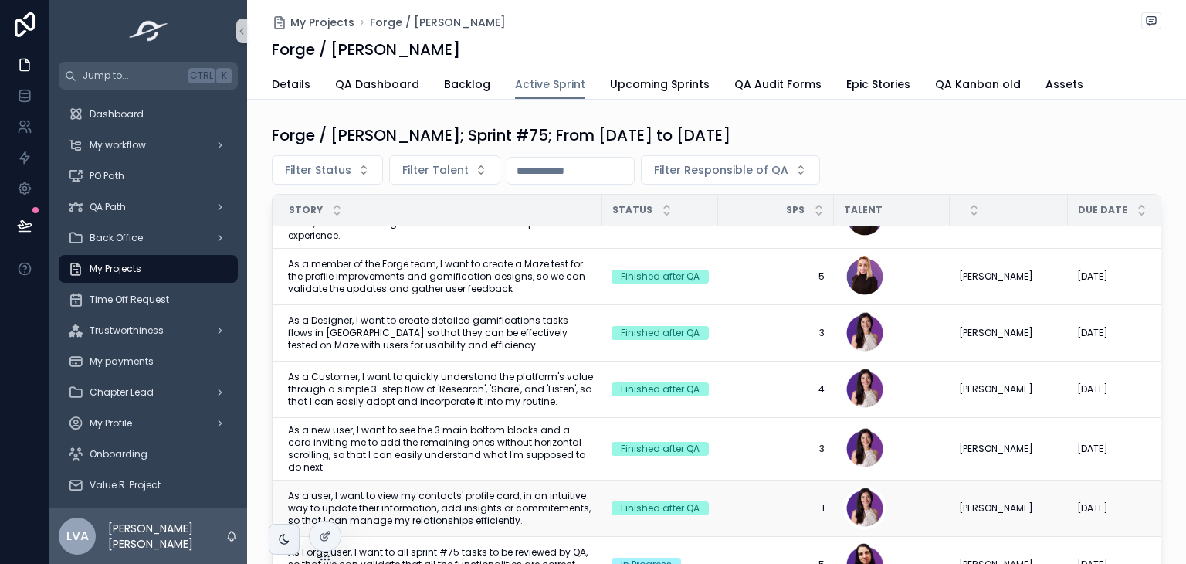
scroll to position [232, 3]
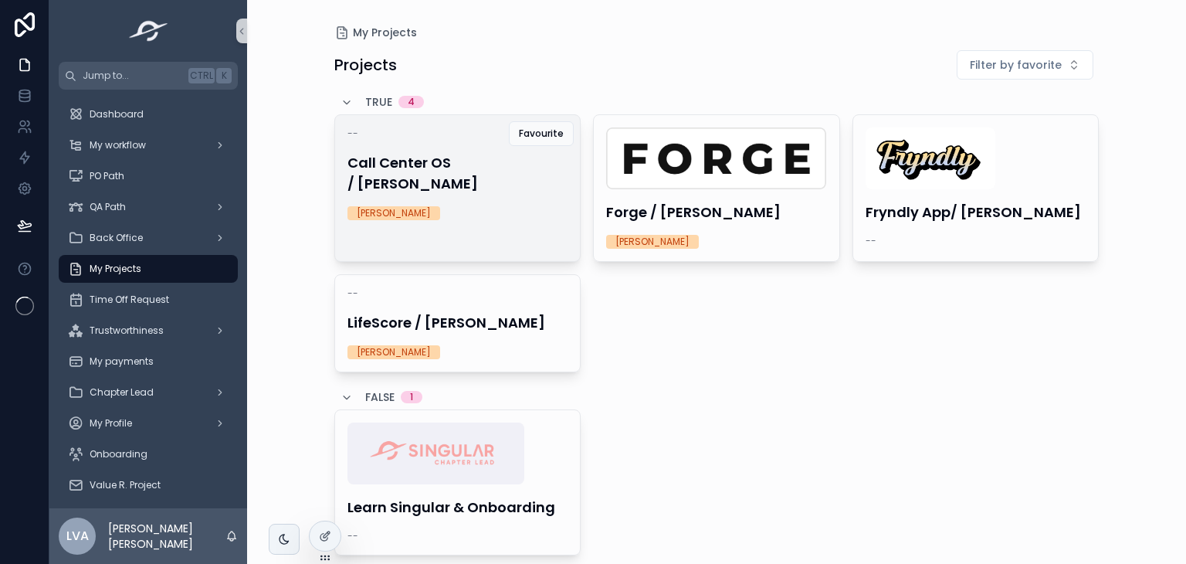
click at [473, 212] on link "-- Call Center OS / [PERSON_NAME] [PERSON_NAME]" at bounding box center [457, 188] width 247 height 148
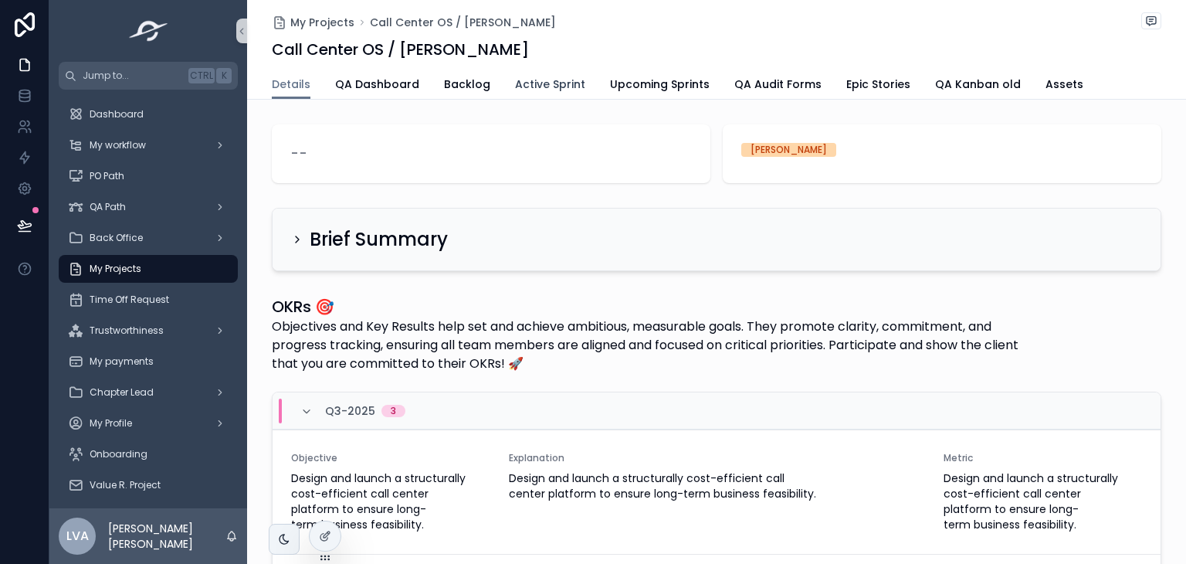
click at [567, 80] on span "Active Sprint" at bounding box center [550, 83] width 70 height 15
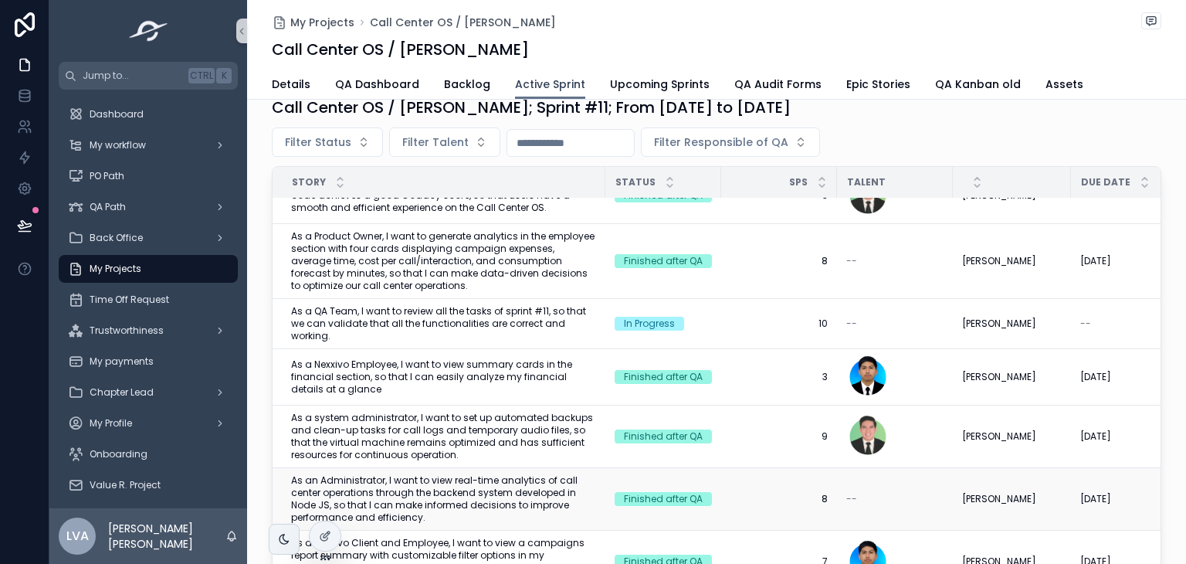
scroll to position [77, 0]
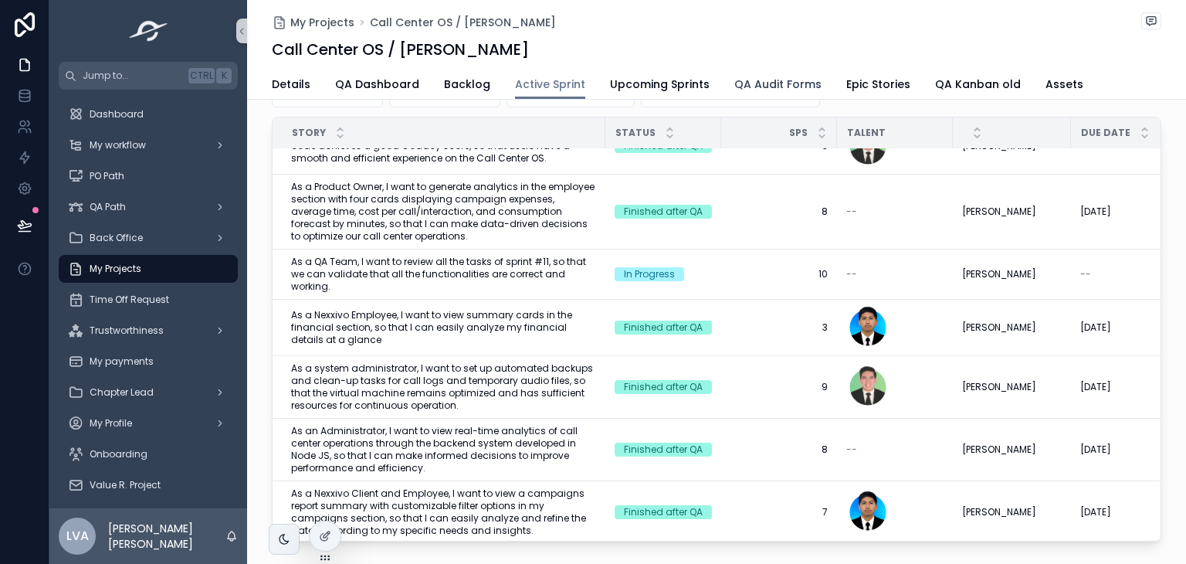
click at [745, 84] on span "QA Audit Forms" at bounding box center [777, 83] width 87 height 15
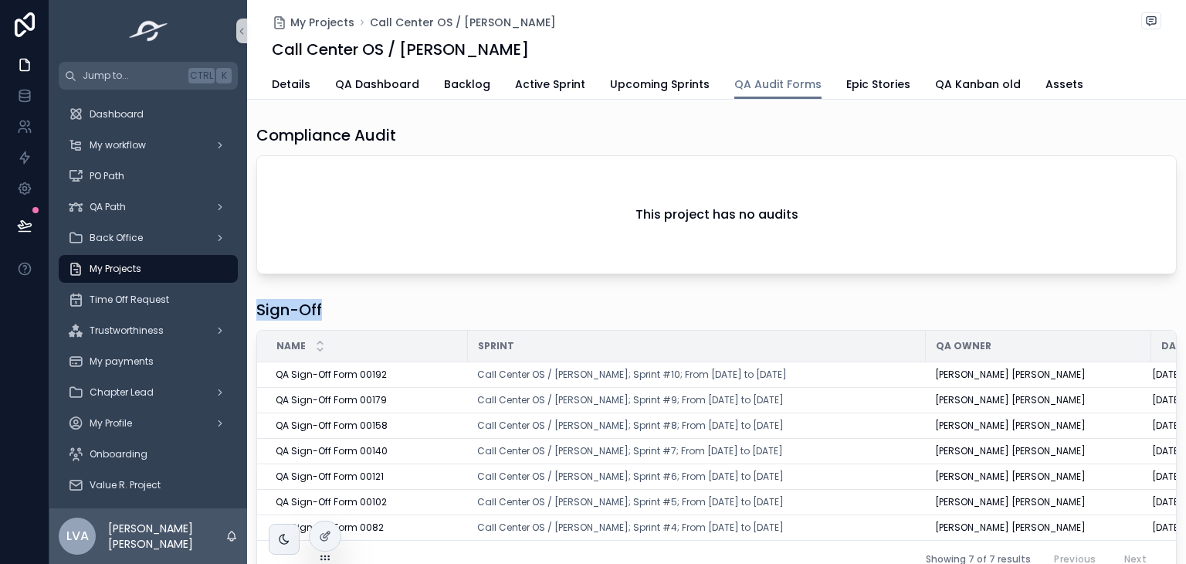
copy h1 "Sign-Off"
drag, startPoint x: 349, startPoint y: 310, endPoint x: 253, endPoint y: 310, distance: 95.8
click at [253, 310] on div "Sign-Off Name Sprint QA Owner Date of SignOff QA Sign-Off Form 00192 QA Sign-Of…" at bounding box center [716, 438] width 939 height 291
click at [526, 83] on span "Active Sprint" at bounding box center [550, 83] width 70 height 15
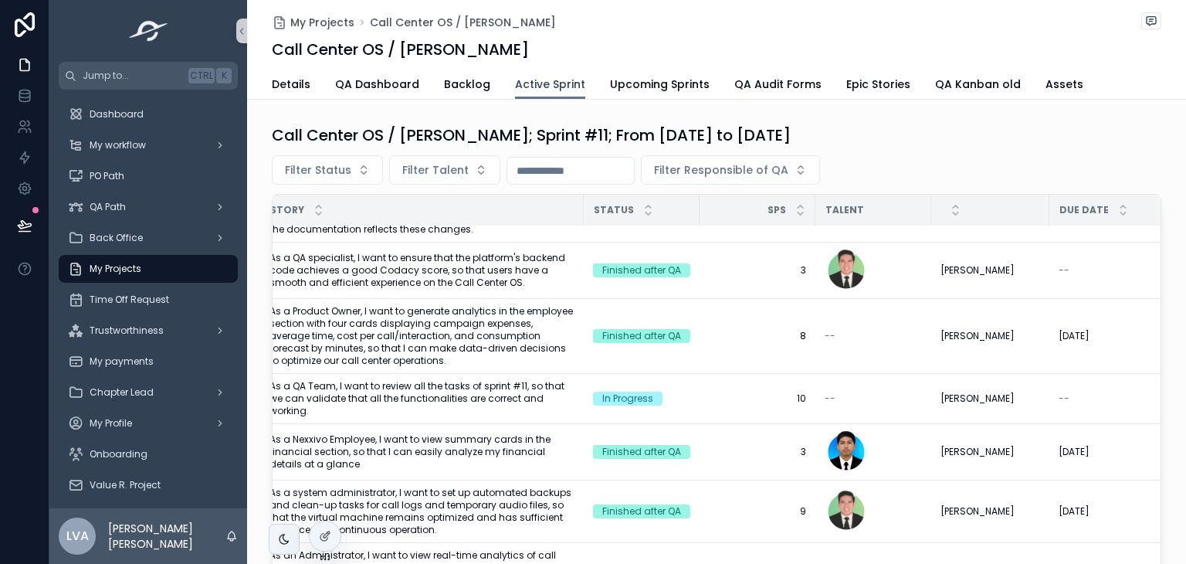
scroll to position [356, 22]
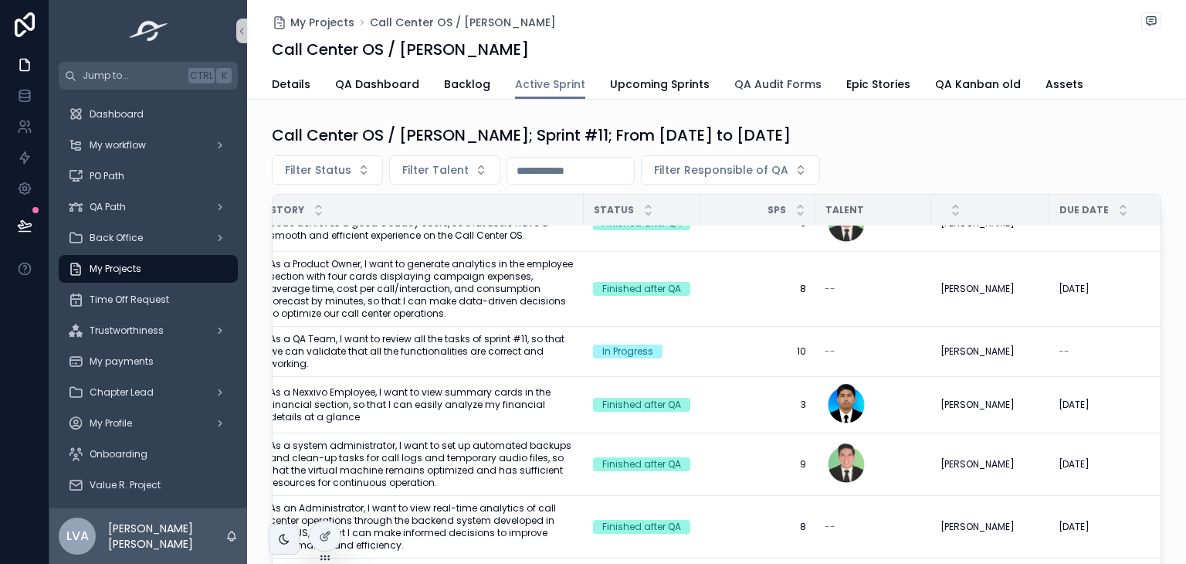
click at [775, 81] on span "QA Audit Forms" at bounding box center [777, 83] width 87 height 15
